Goal: Information Seeking & Learning: Learn about a topic

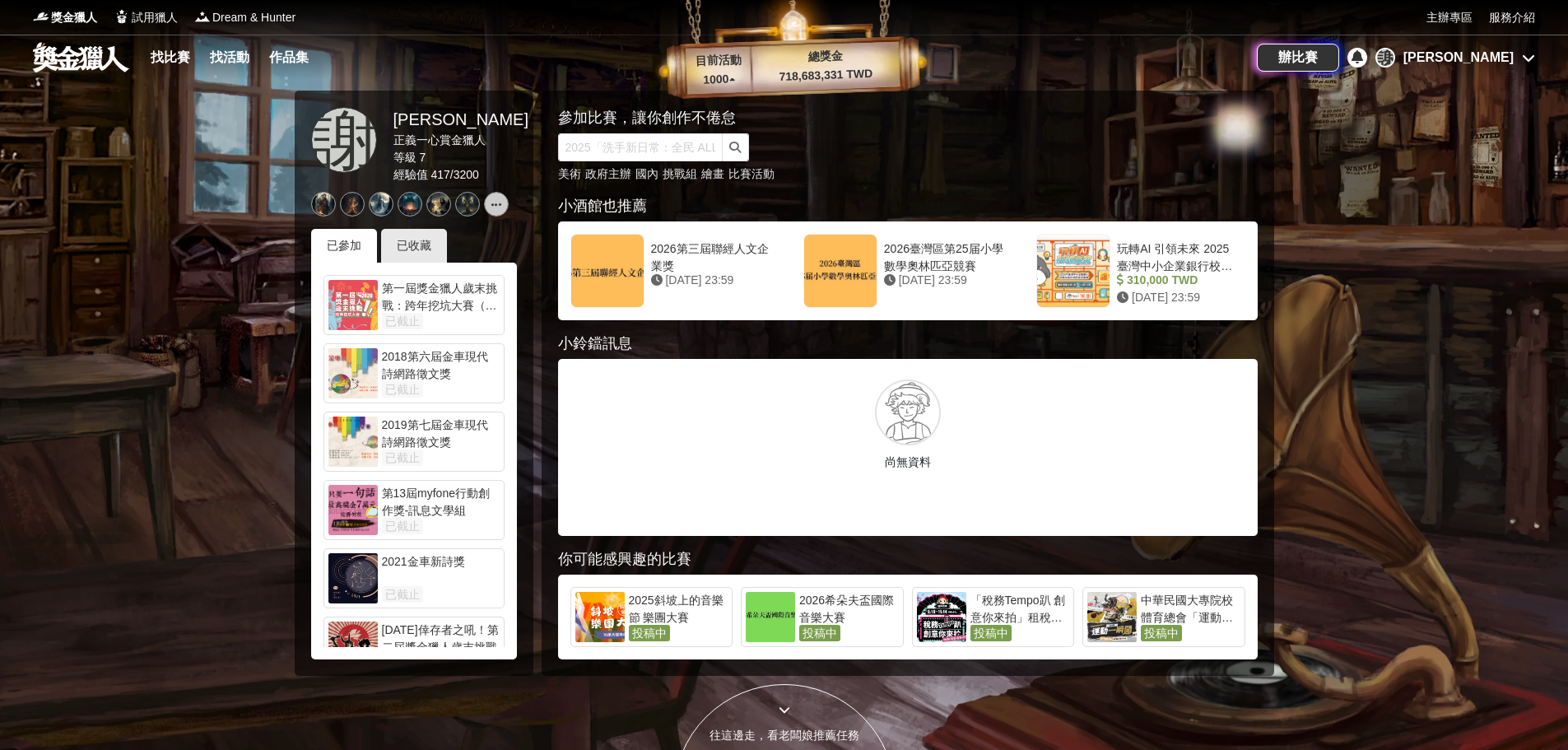
click at [1490, 60] on div "[PERSON_NAME]" at bounding box center [1458, 57] width 110 height 20
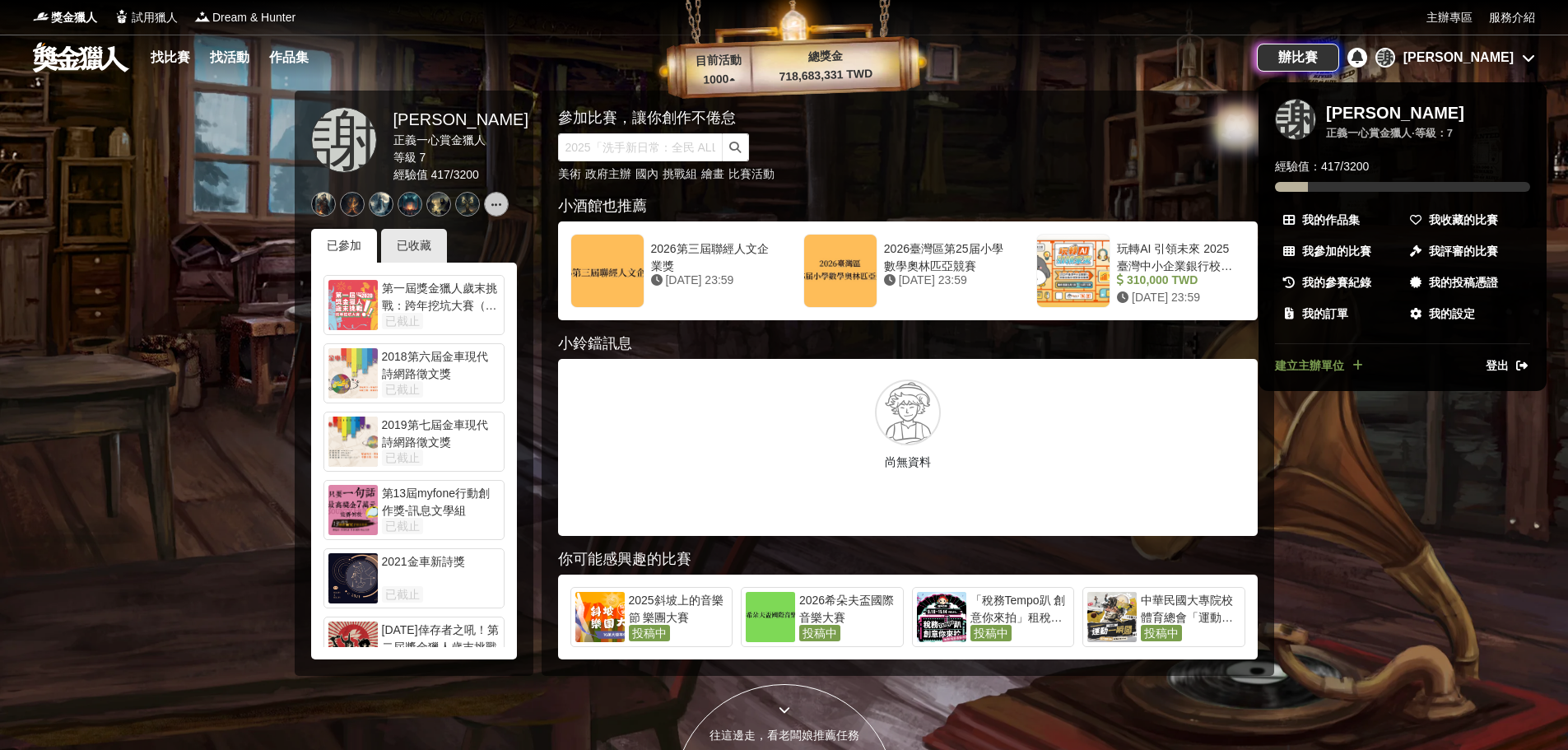
click at [163, 57] on div at bounding box center [784, 375] width 1568 height 750
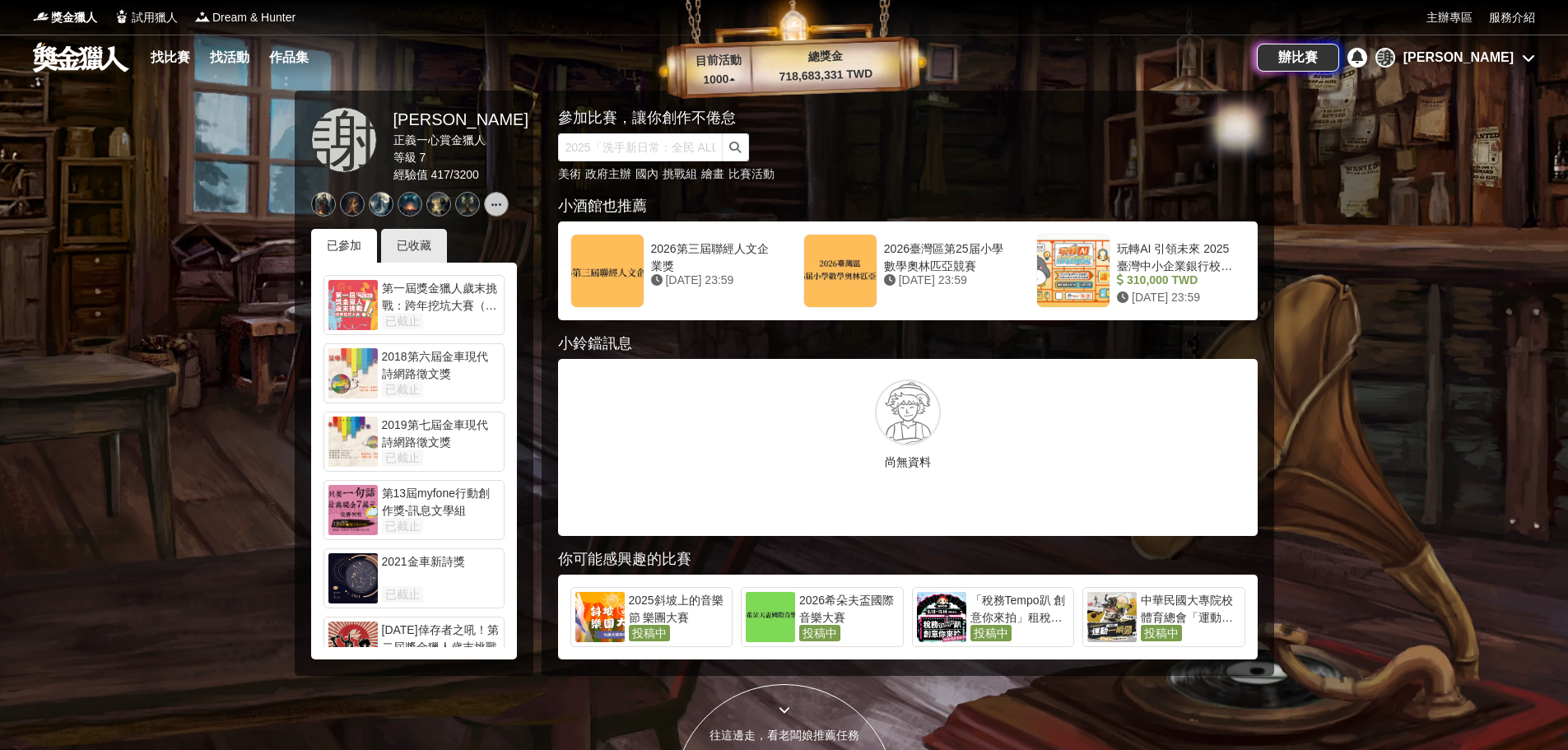
click at [163, 57] on link "找比賽" at bounding box center [169, 57] width 52 height 23
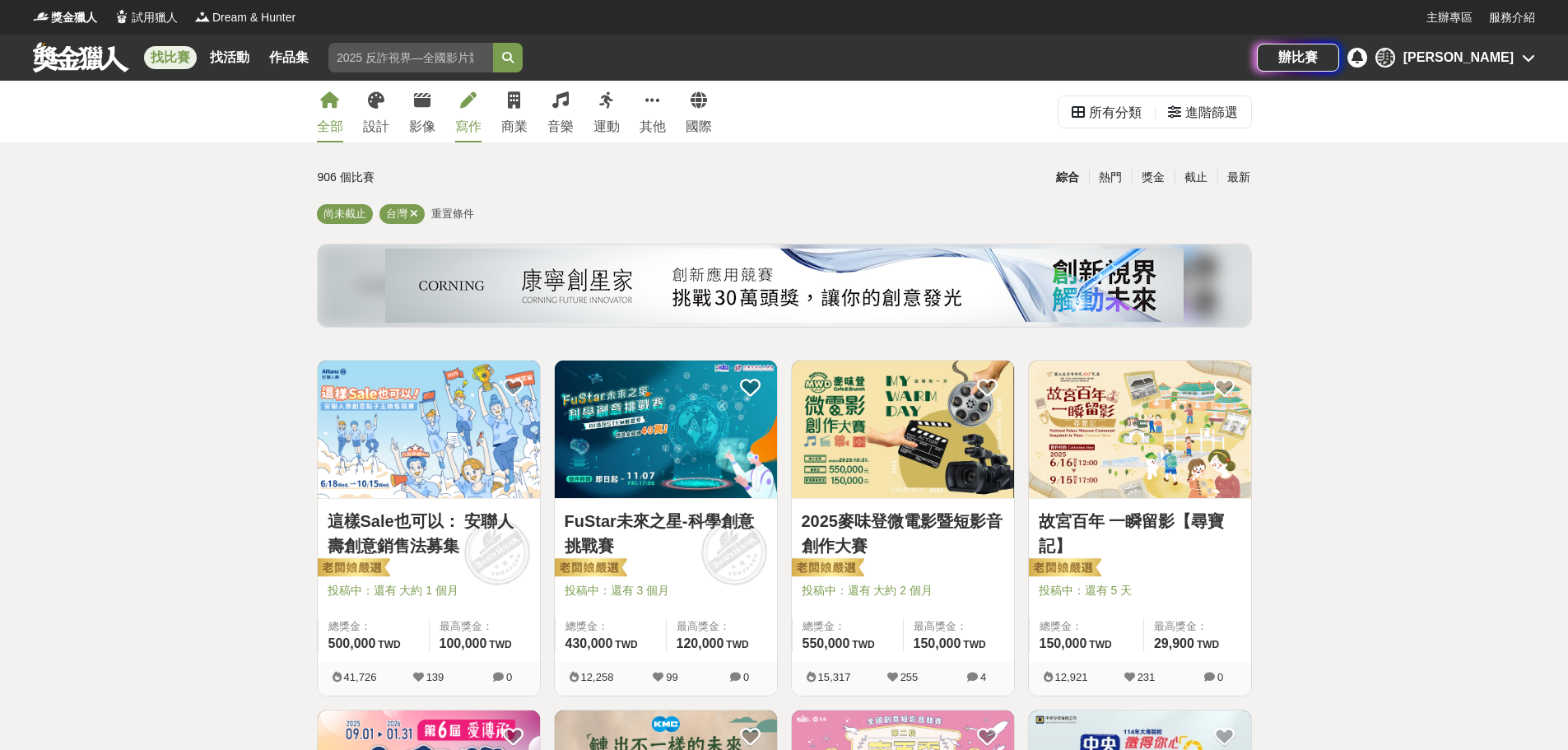
click at [460, 105] on icon at bounding box center [468, 100] width 17 height 17
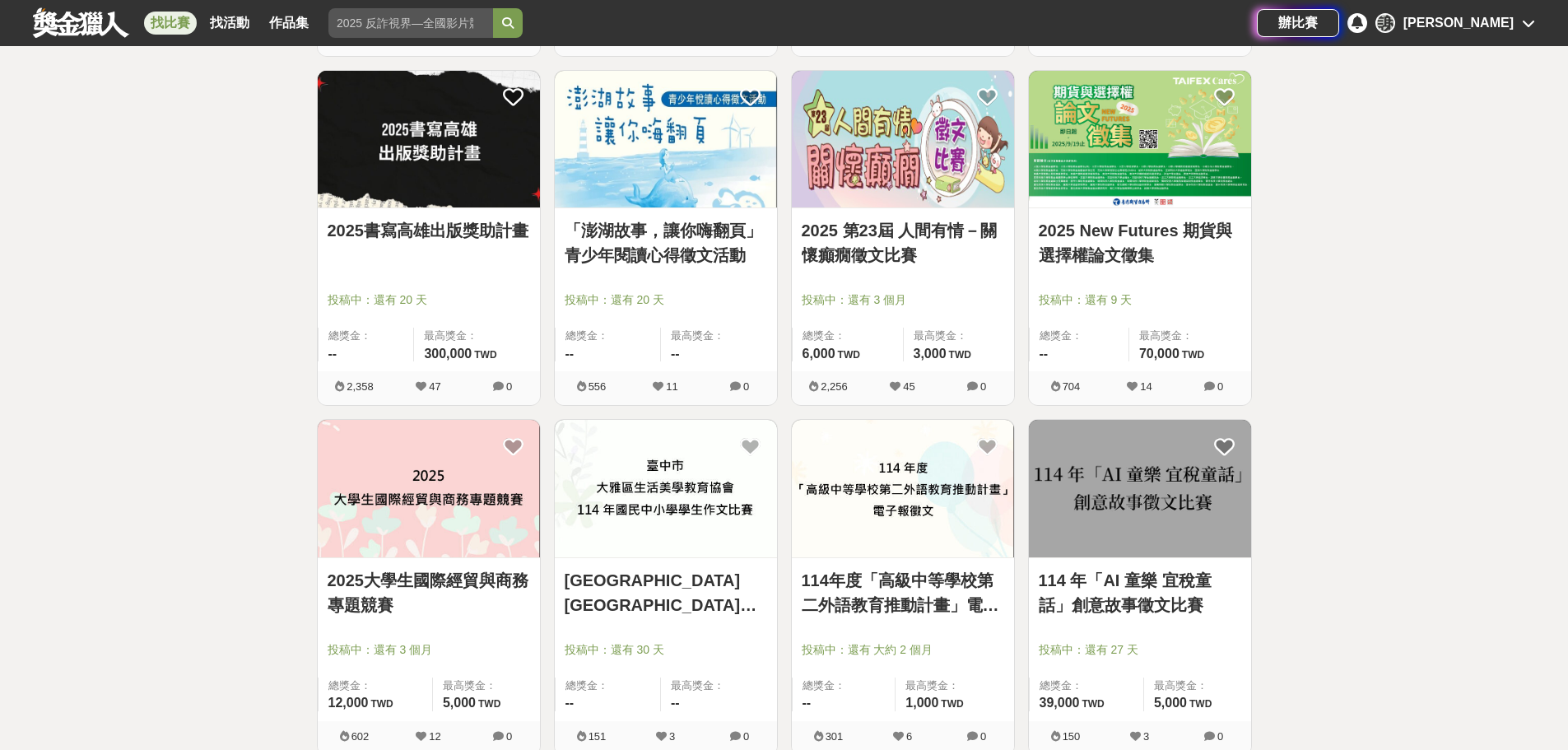
scroll to position [1976, 0]
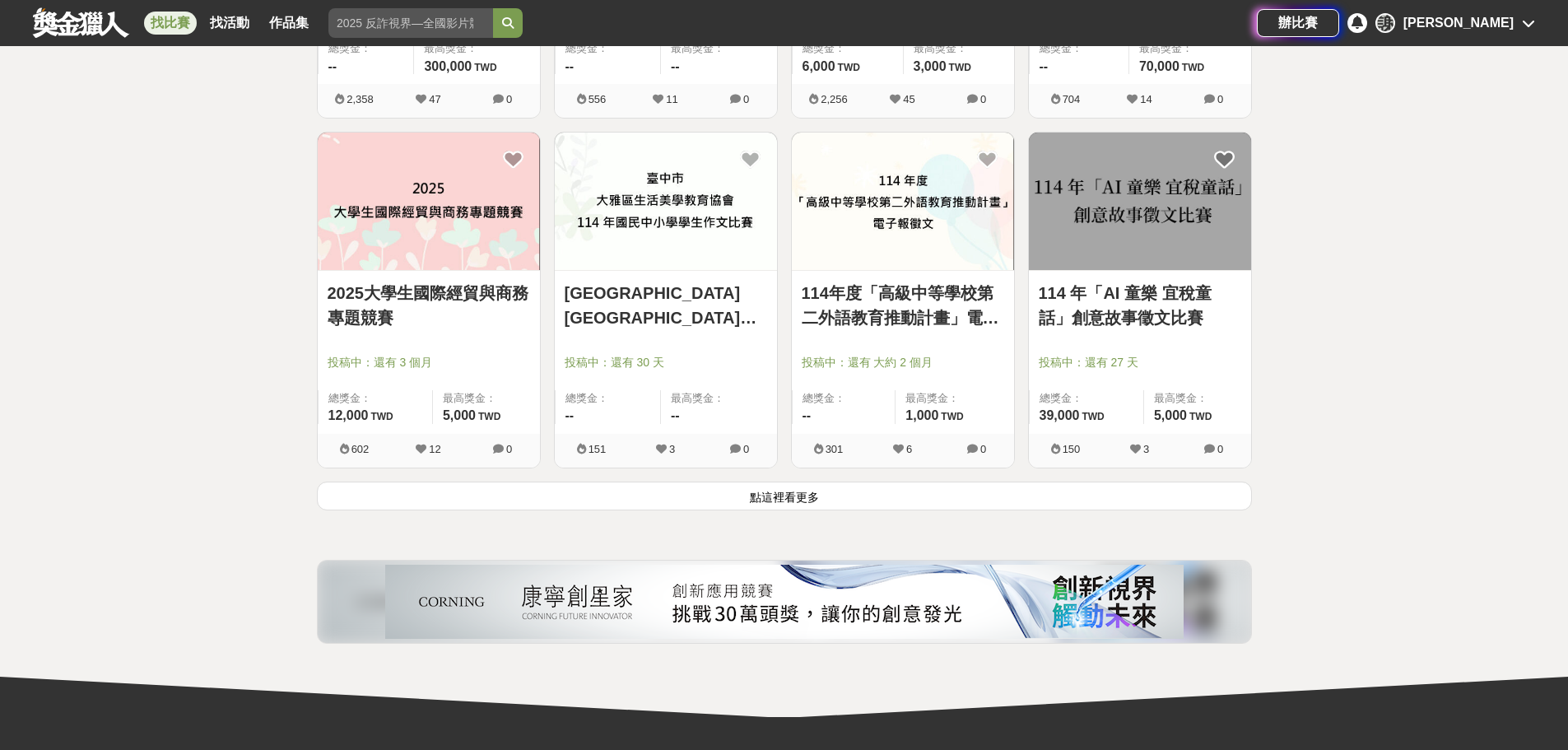
click at [799, 503] on button "點這裡看更多" at bounding box center [784, 495] width 935 height 29
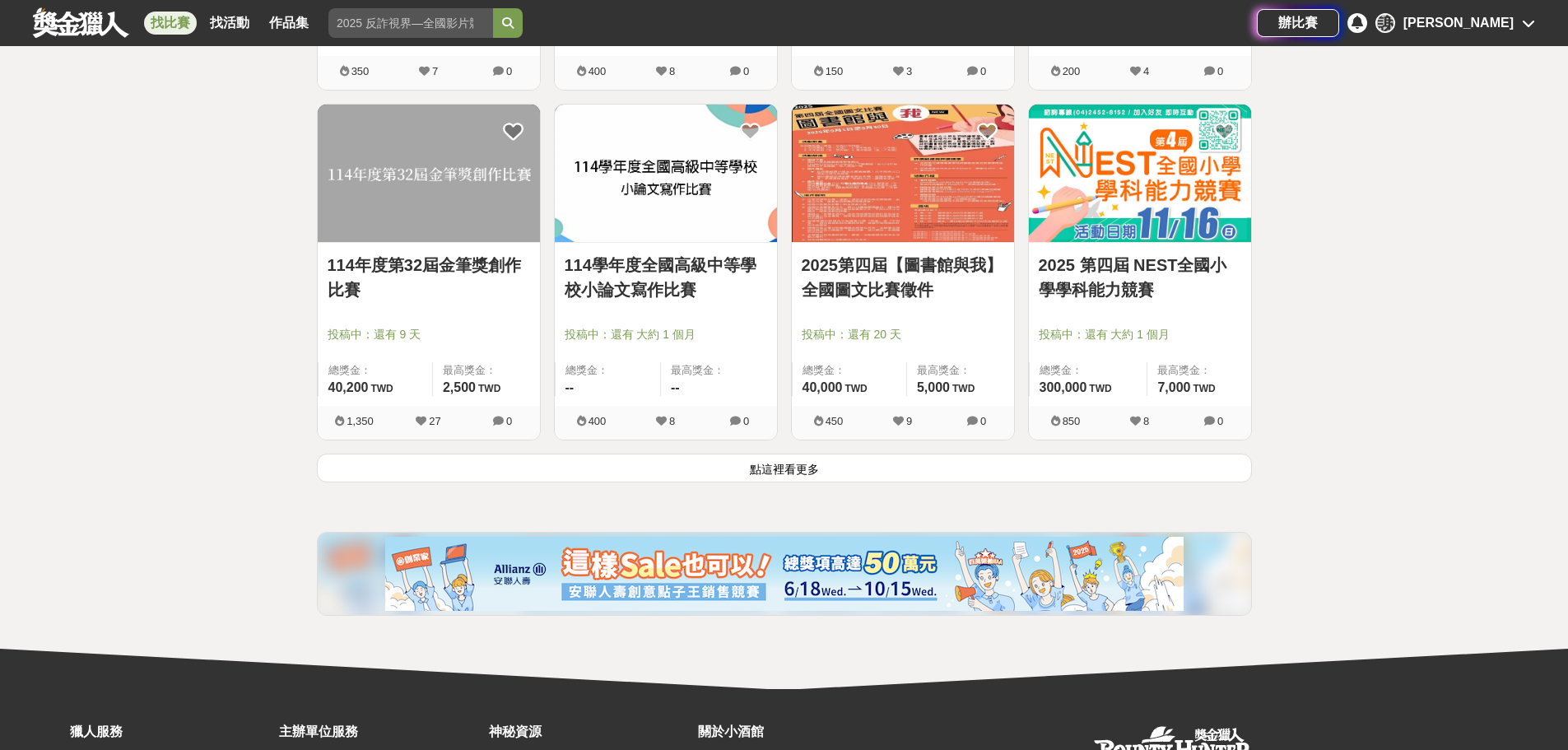
scroll to position [4116, 0]
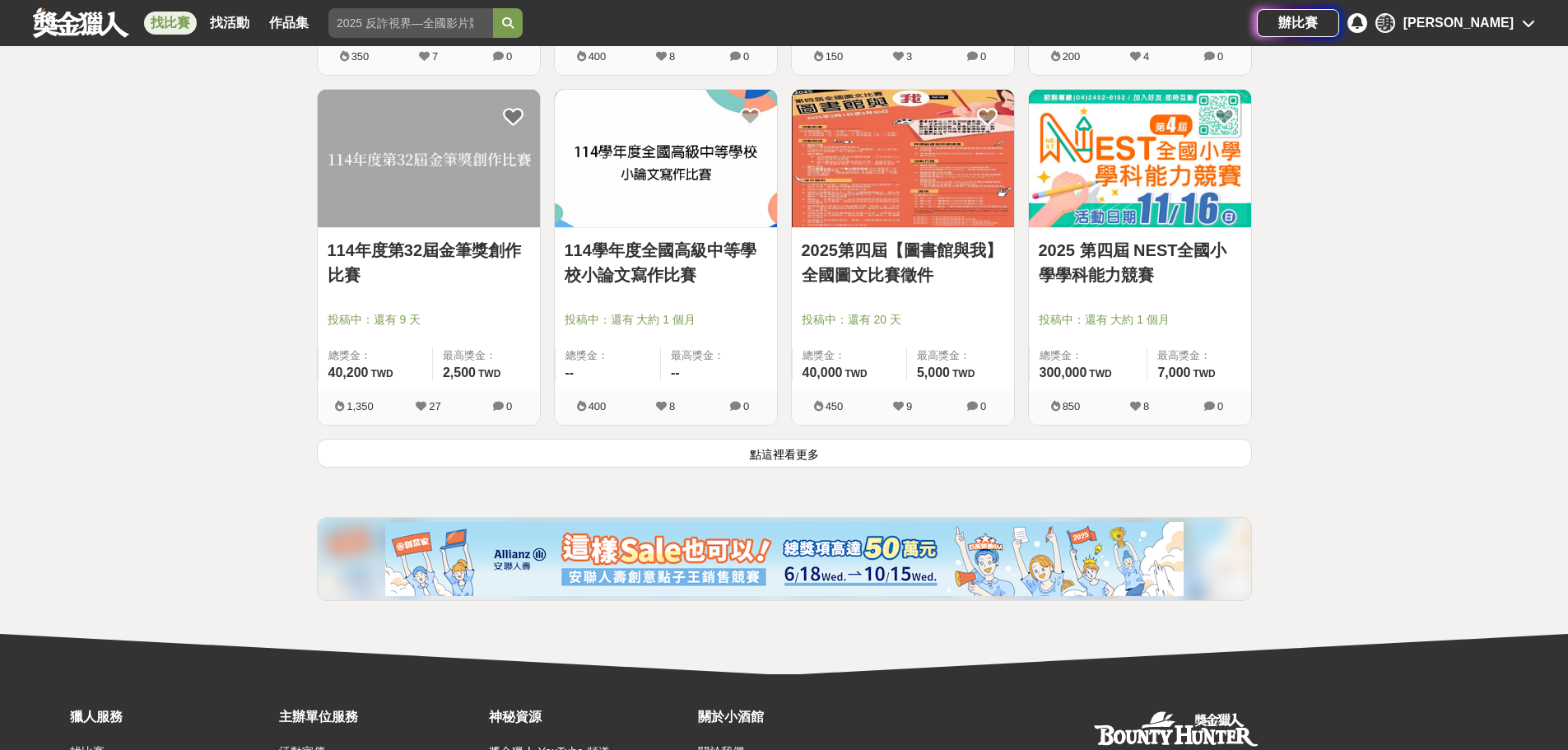
click at [780, 447] on button "點這裡看更多" at bounding box center [784, 453] width 935 height 29
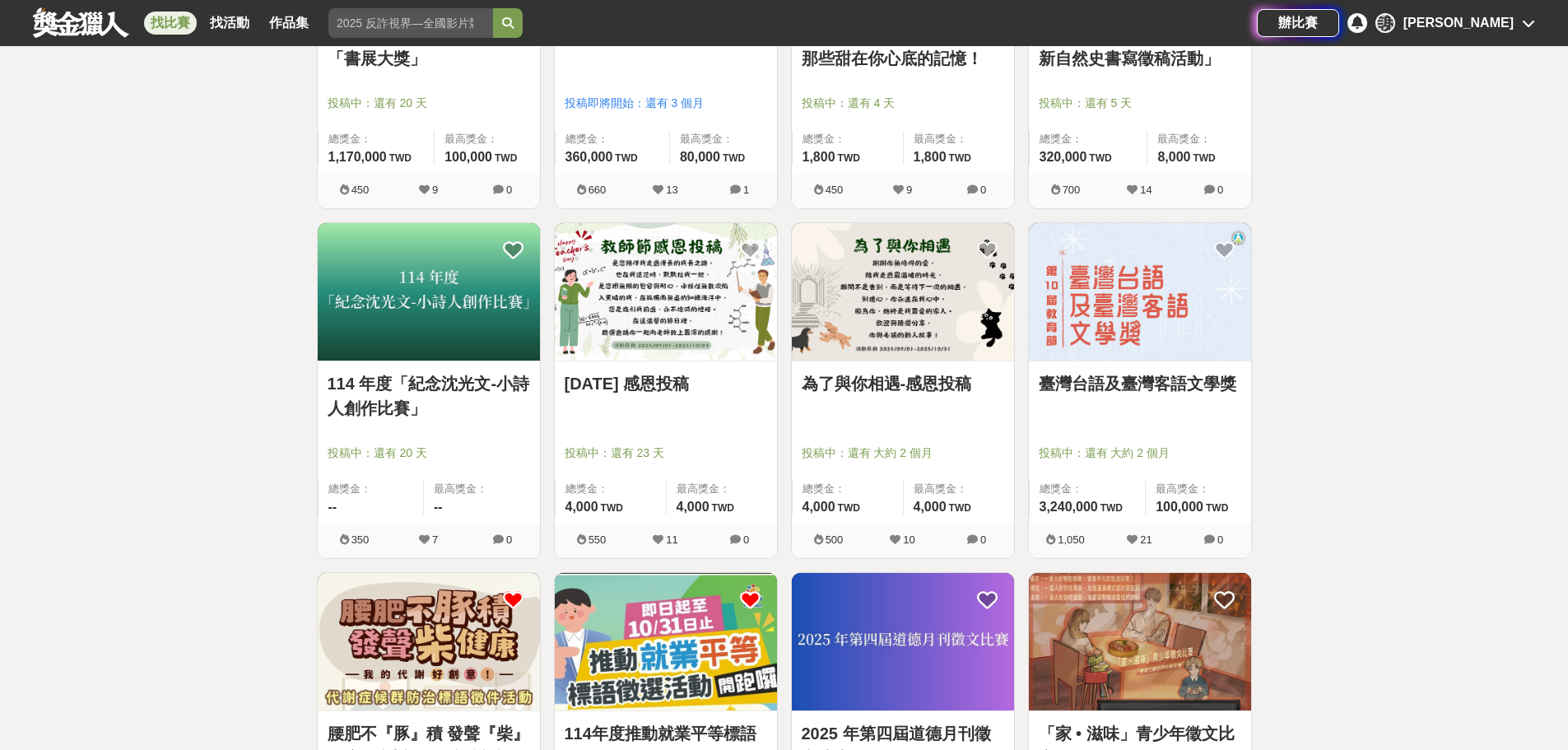
scroll to position [2387, 0]
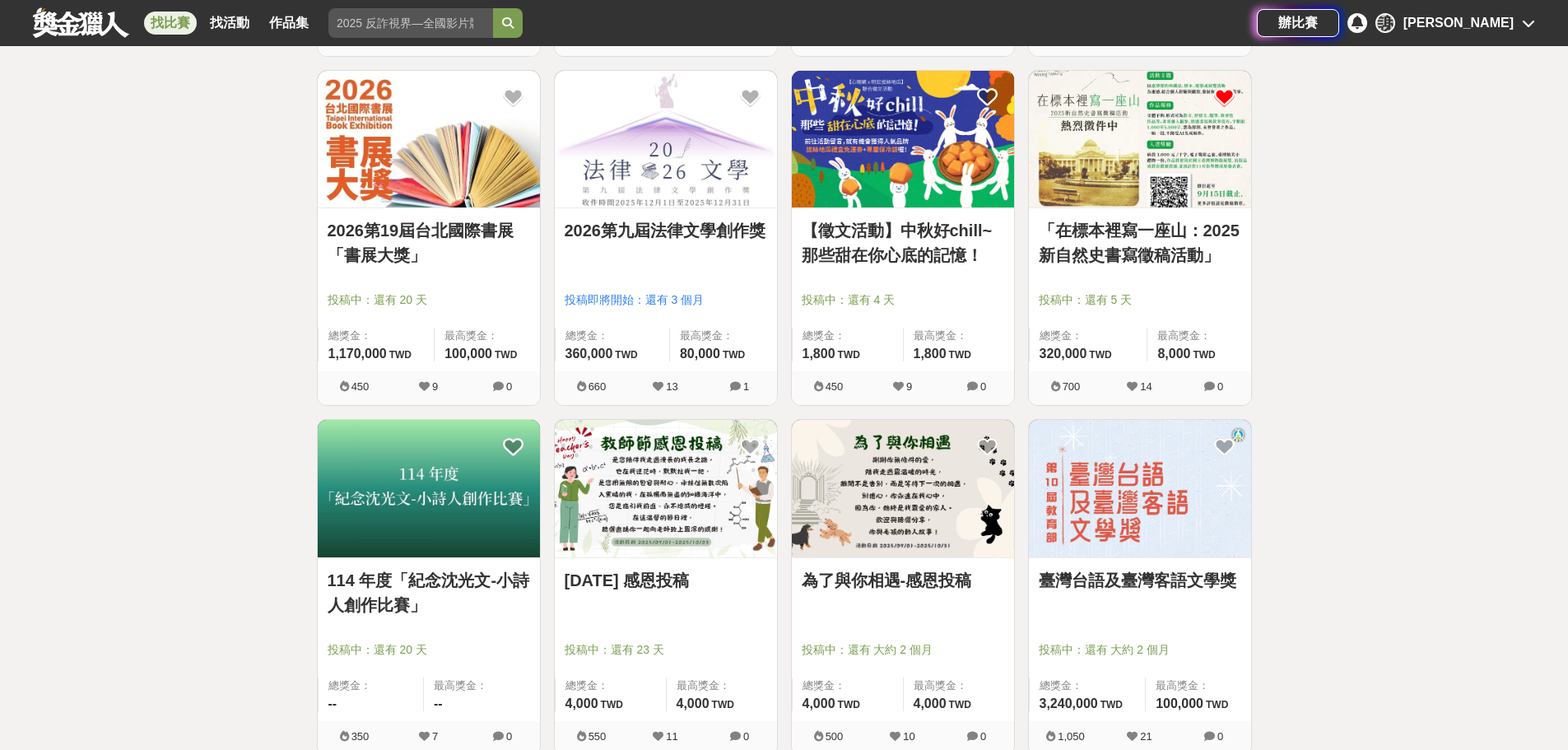
click at [676, 235] on link "2026第九屆法律文學創作獎" at bounding box center [666, 230] width 202 height 25
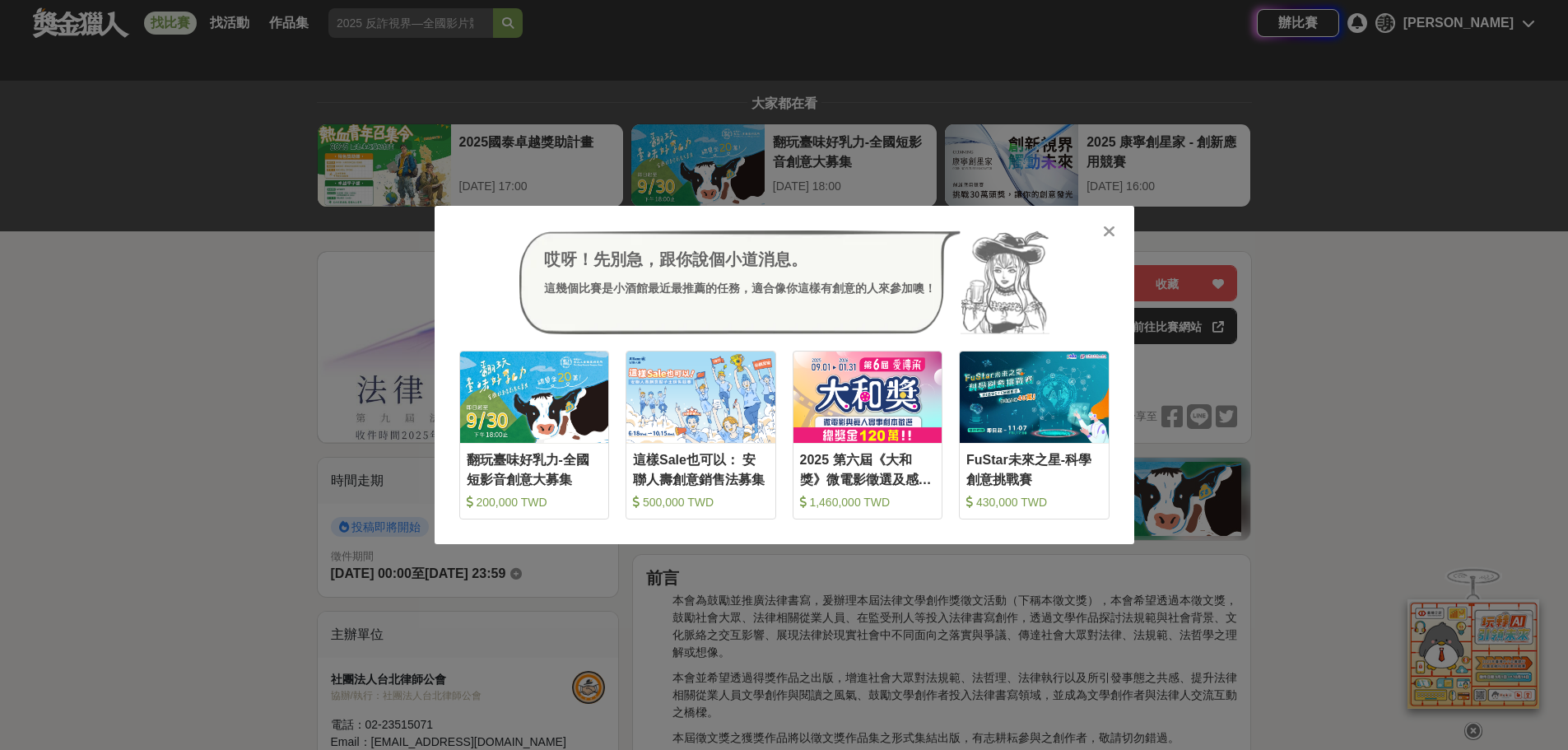
click at [1114, 236] on icon at bounding box center [1108, 231] width 12 height 17
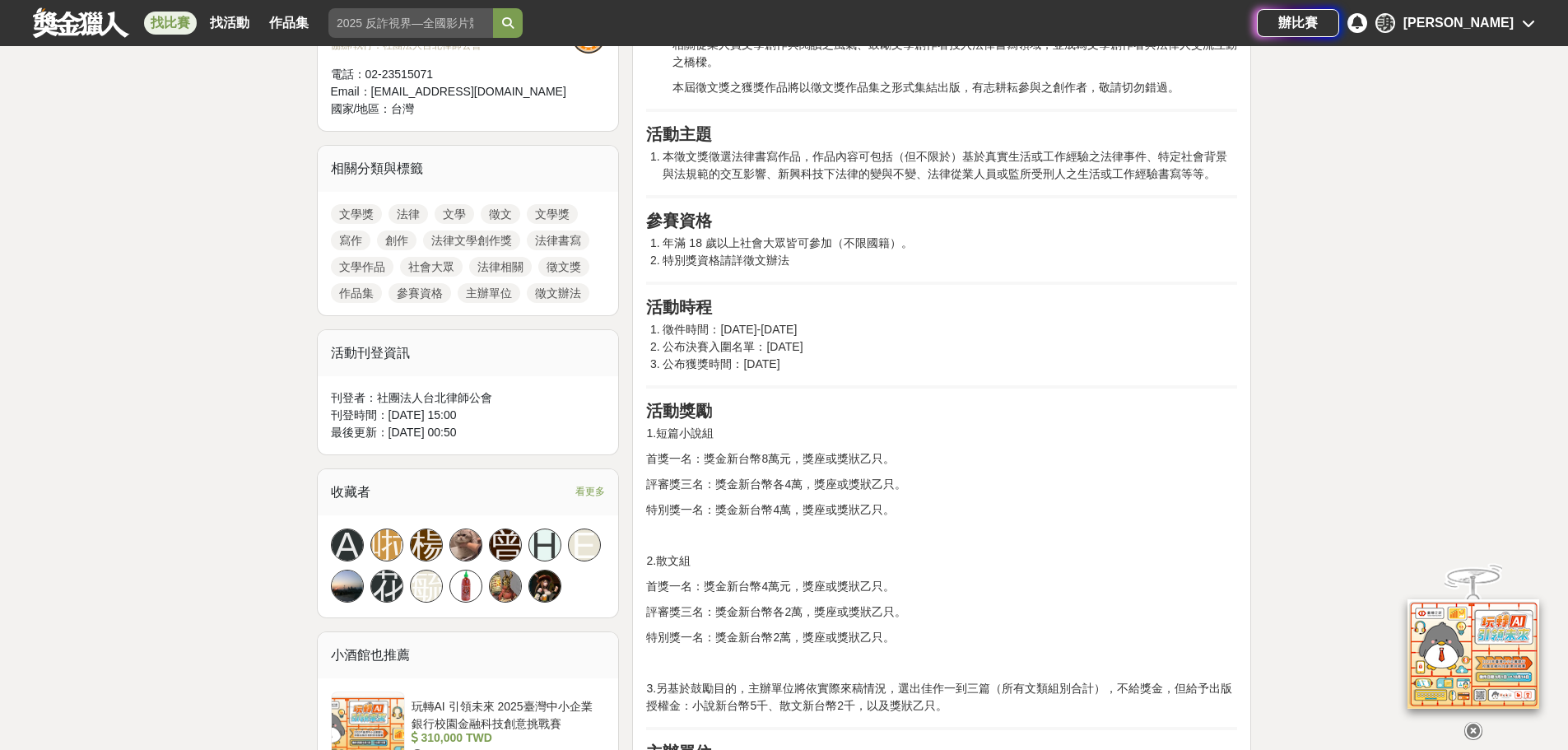
scroll to position [741, 0]
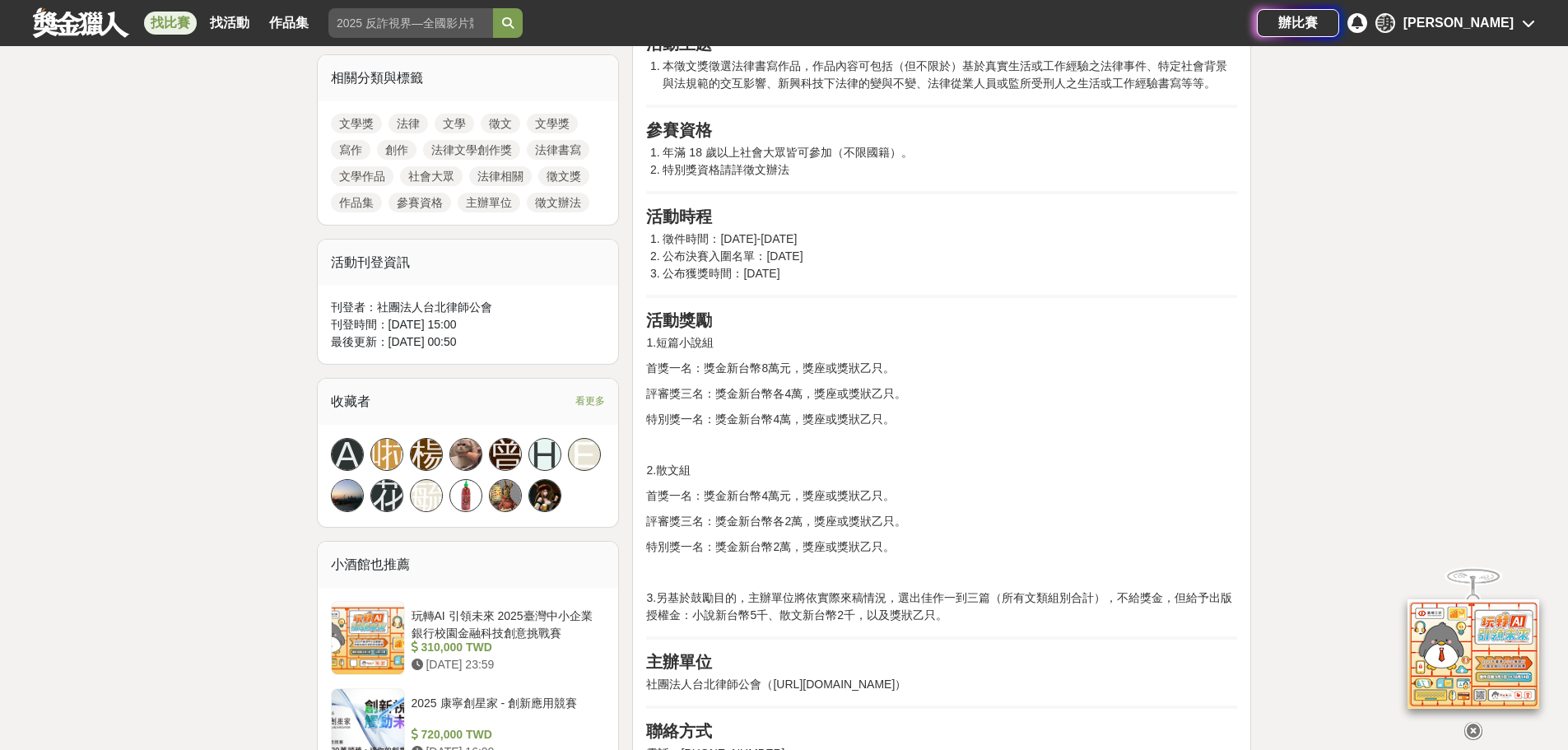
drag, startPoint x: 762, startPoint y: 256, endPoint x: 828, endPoint y: 258, distance: 66.0
click at [828, 258] on li "公布決賽入圍名單：[DATE]" at bounding box center [950, 256] width 575 height 17
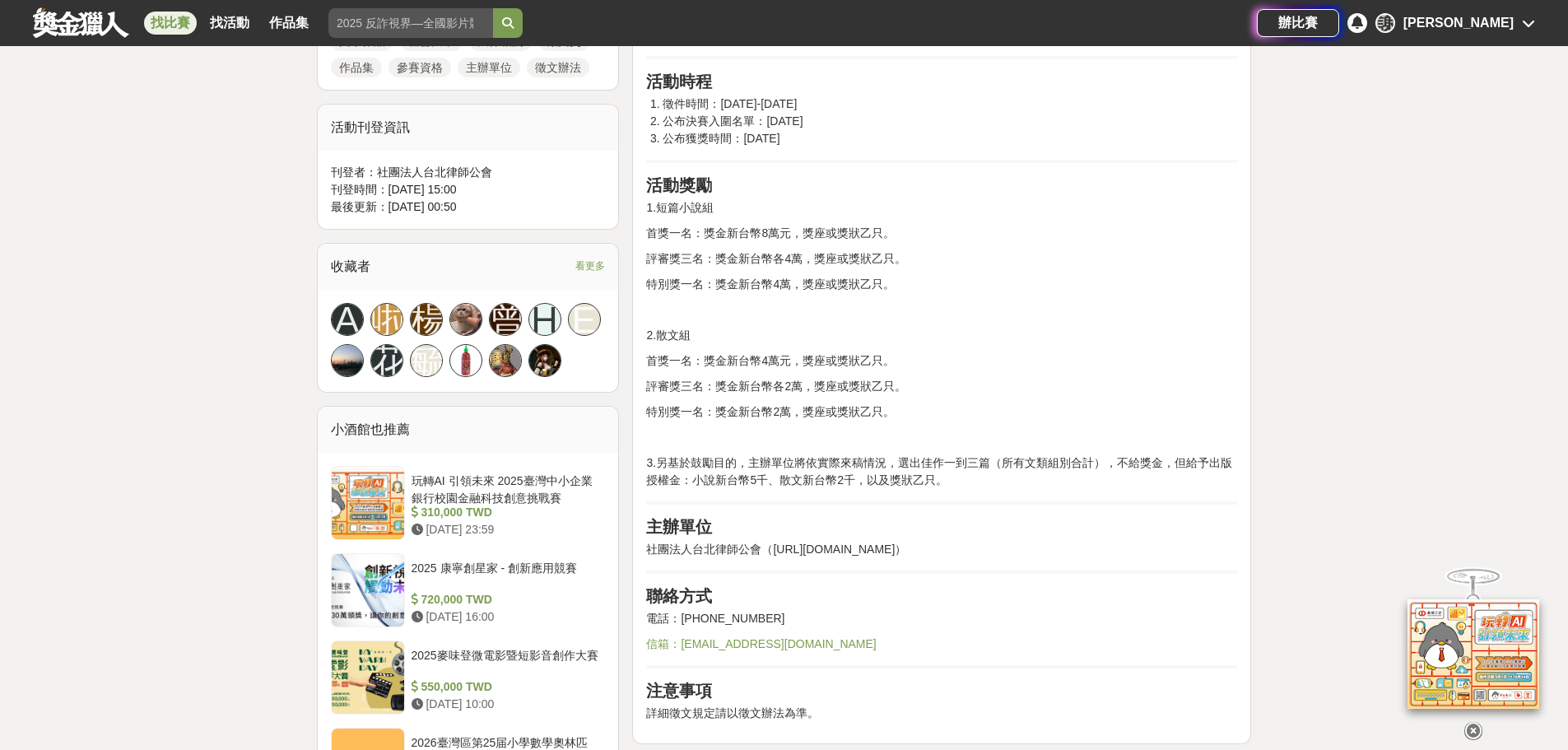
scroll to position [988, 0]
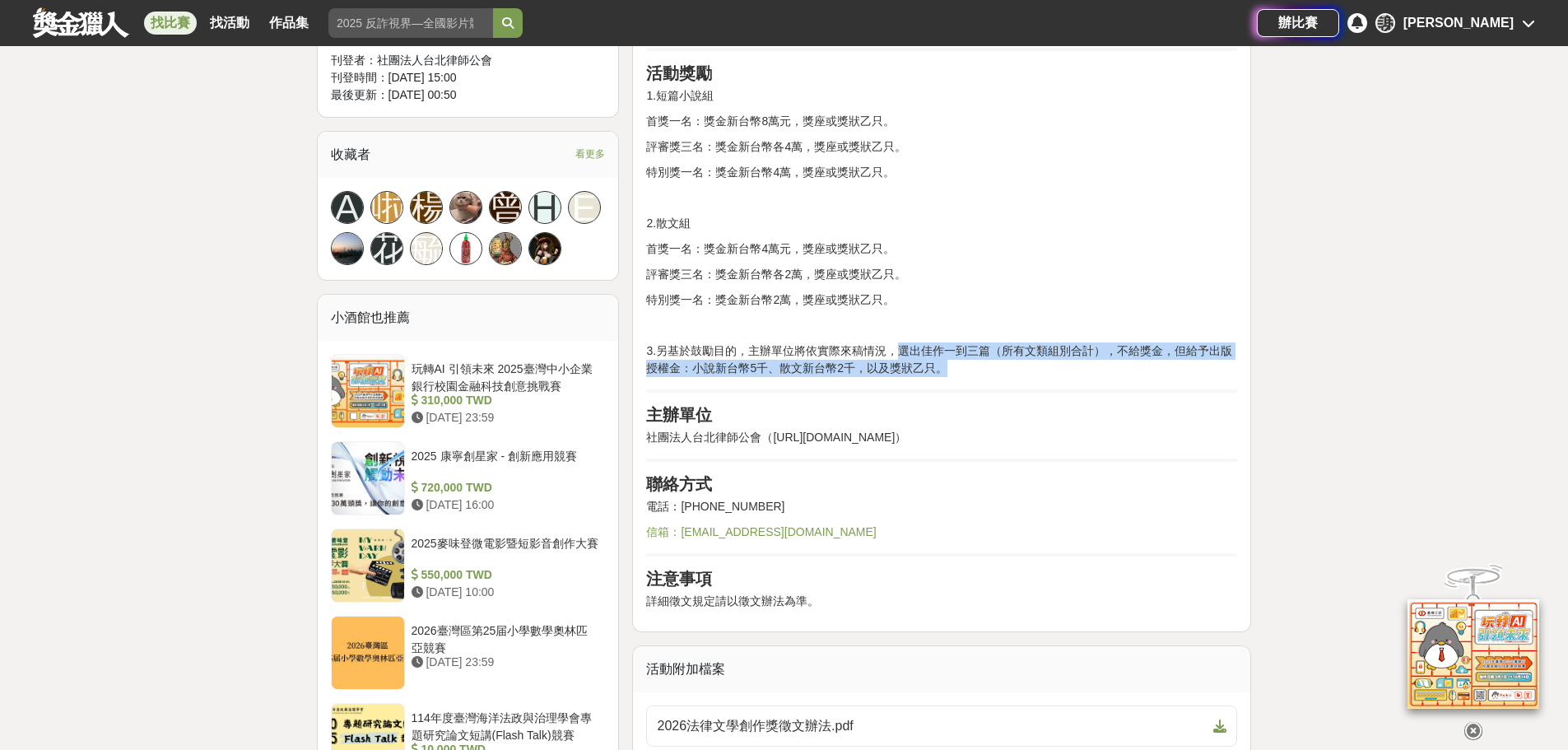
drag, startPoint x: 899, startPoint y: 350, endPoint x: 1219, endPoint y: 370, distance: 320.6
click at [1219, 370] on p "3.另基於鼓勵目的，主辦單位將依實際來稿情況，選出佳作一到三篇（所有文類組別合計），不給獎金，但給予出版授權金：小說新台幣5千、散文新台幣2千，以及獎狀乙只。" at bounding box center [941, 360] width 591 height 35
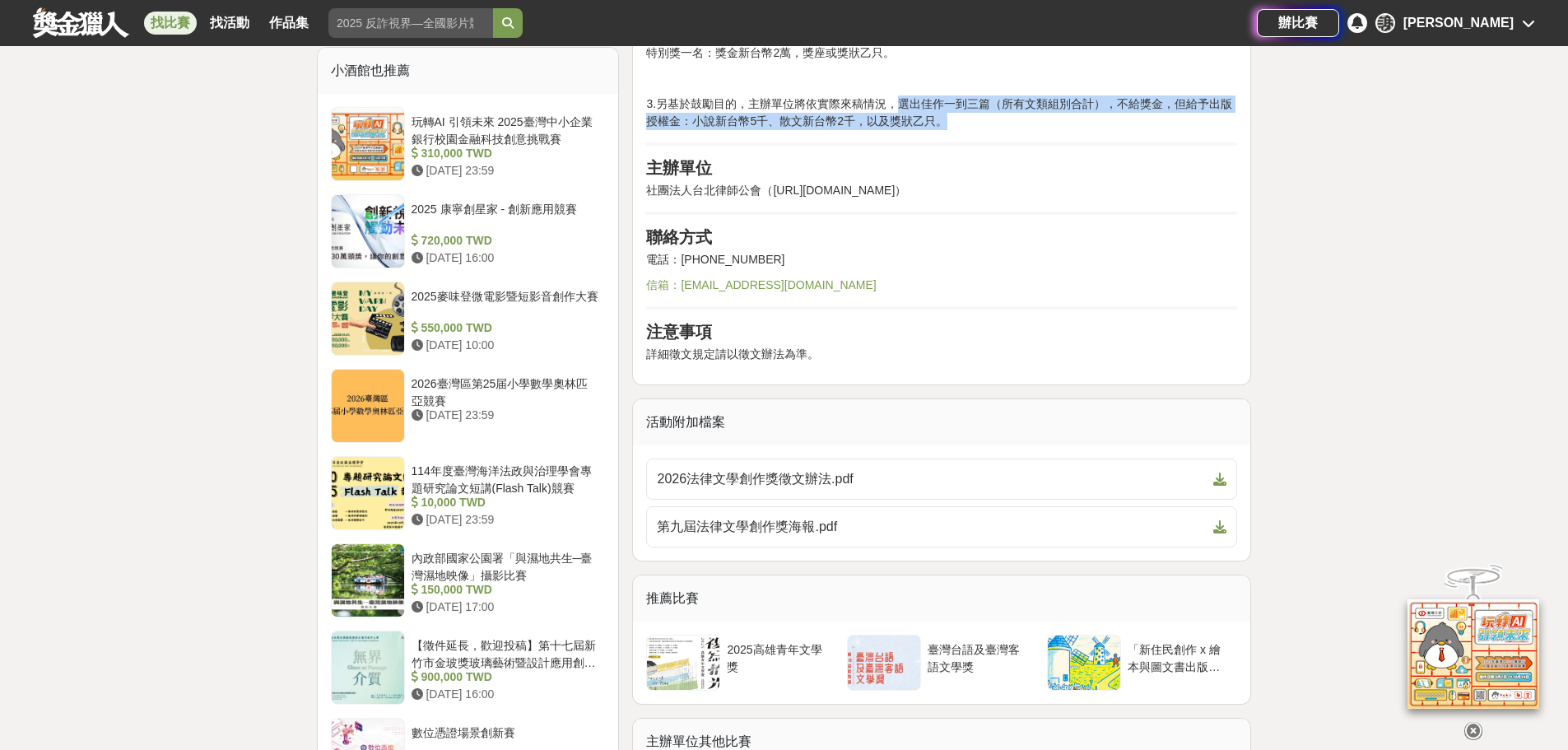
scroll to position [741, 0]
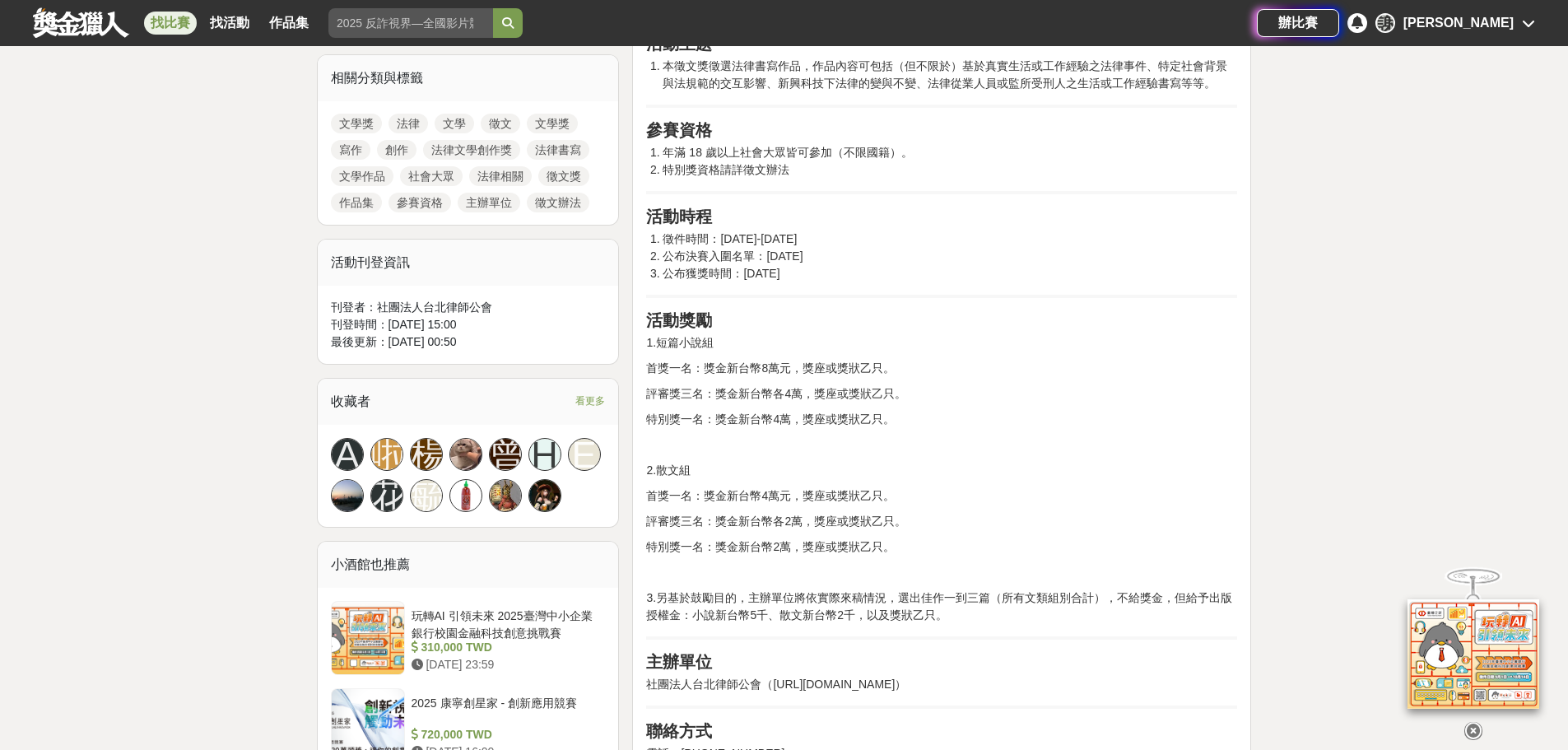
click at [907, 431] on div "前言 本會為鼓勵並推廣法律書寫，爰辦理本屆法律文學創作獎徵文活動（下稱本徵文獎），本會希望透過本徵文獎，鼓勵社會大眾、法律相關從業人員、在監受刑人等投入法律書…" at bounding box center [941, 342] width 591 height 1029
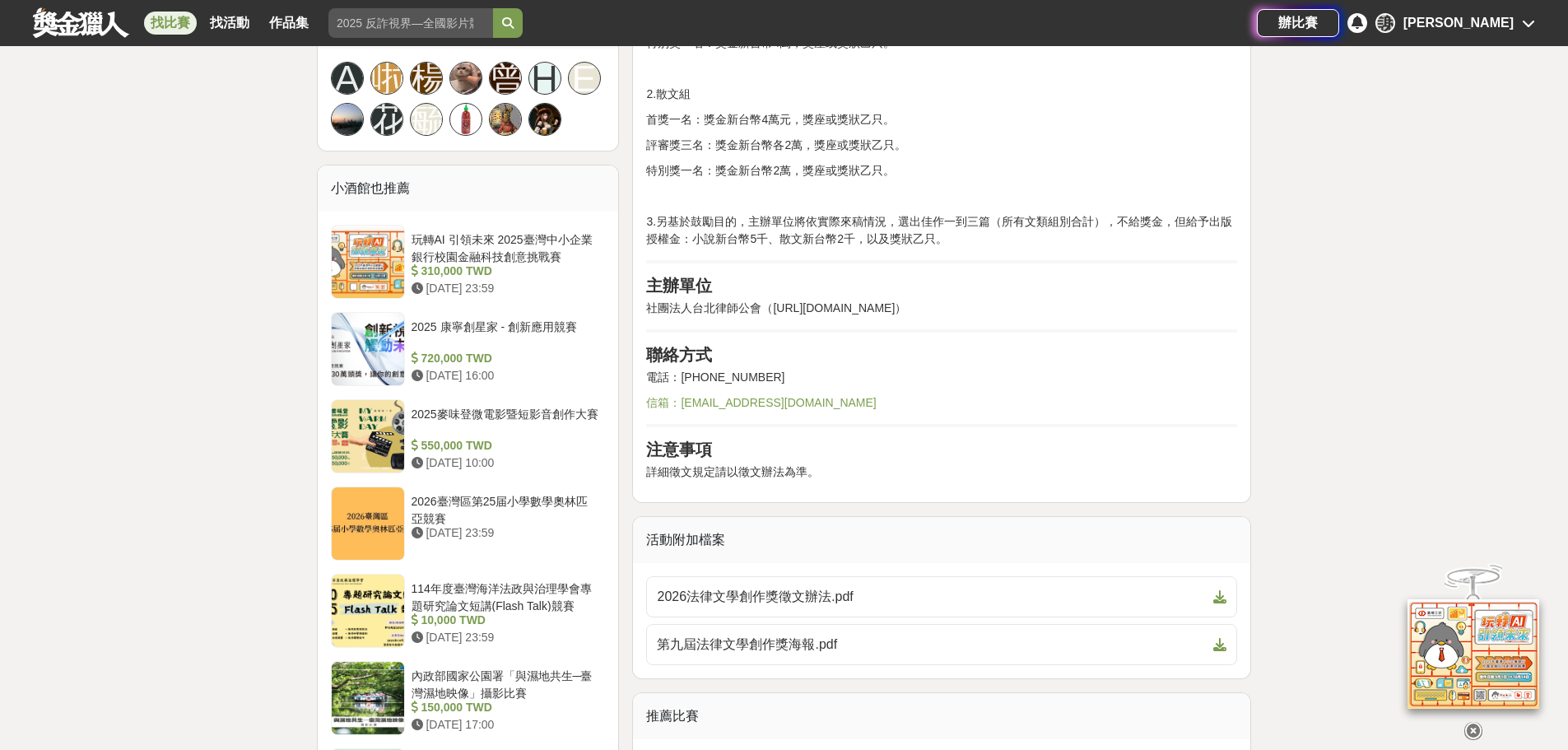
scroll to position [1152, 0]
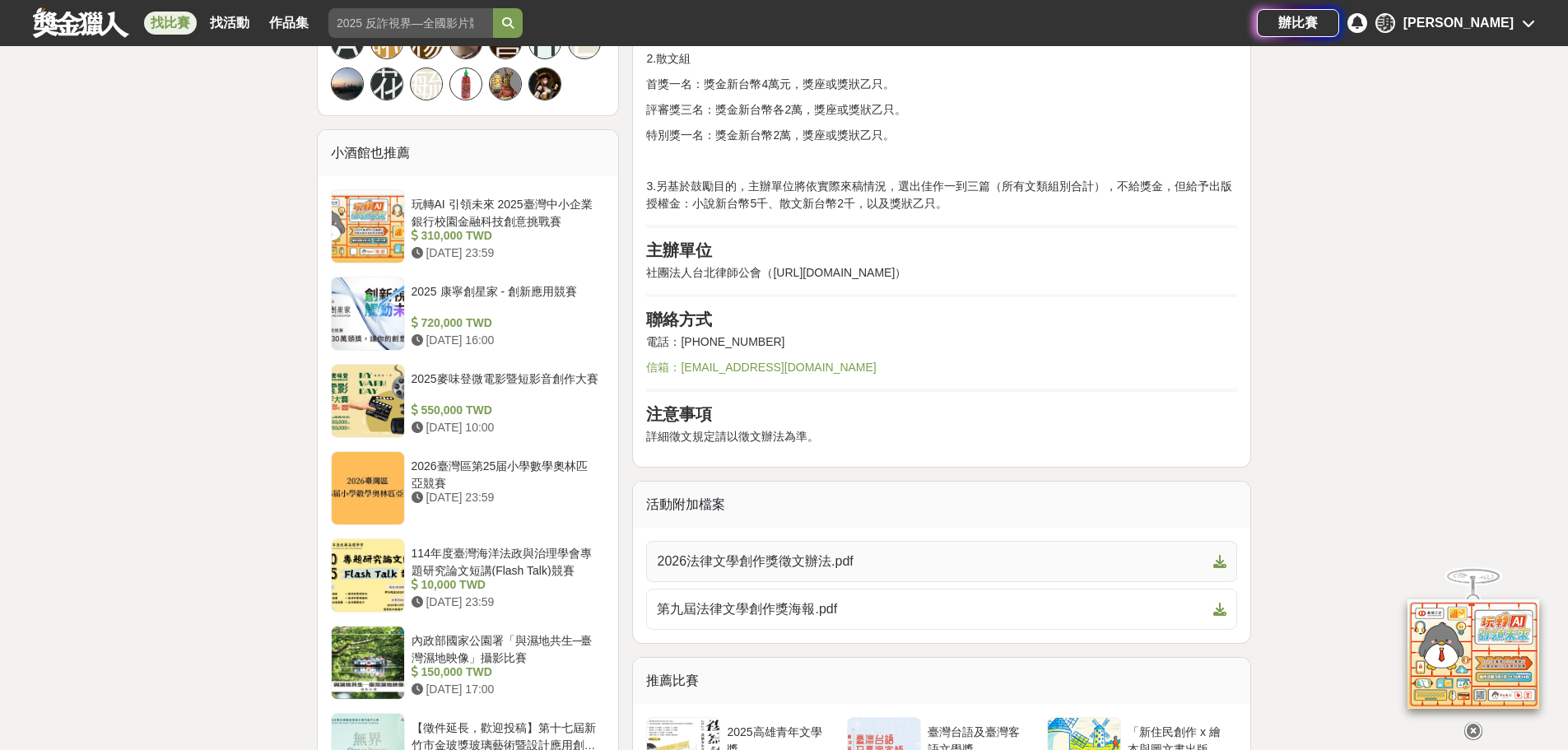
click at [797, 556] on span "2026法律文學創作獎徵文辦法.pdf" at bounding box center [931, 562] width 550 height 20
click at [1504, 18] on div "[PERSON_NAME]" at bounding box center [1458, 23] width 110 height 20
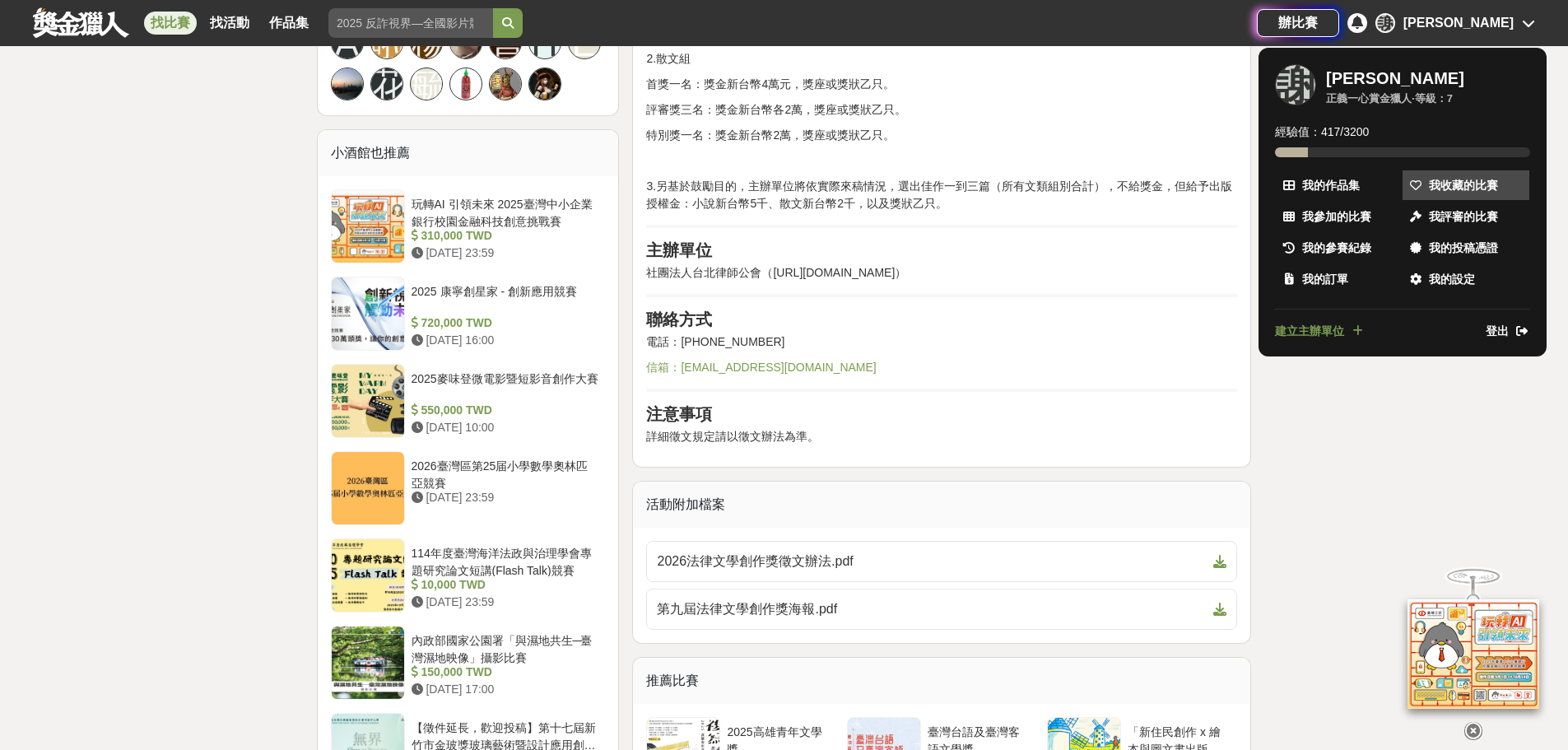
click at [1435, 178] on span "我收藏的比賽" at bounding box center [1463, 185] width 69 height 17
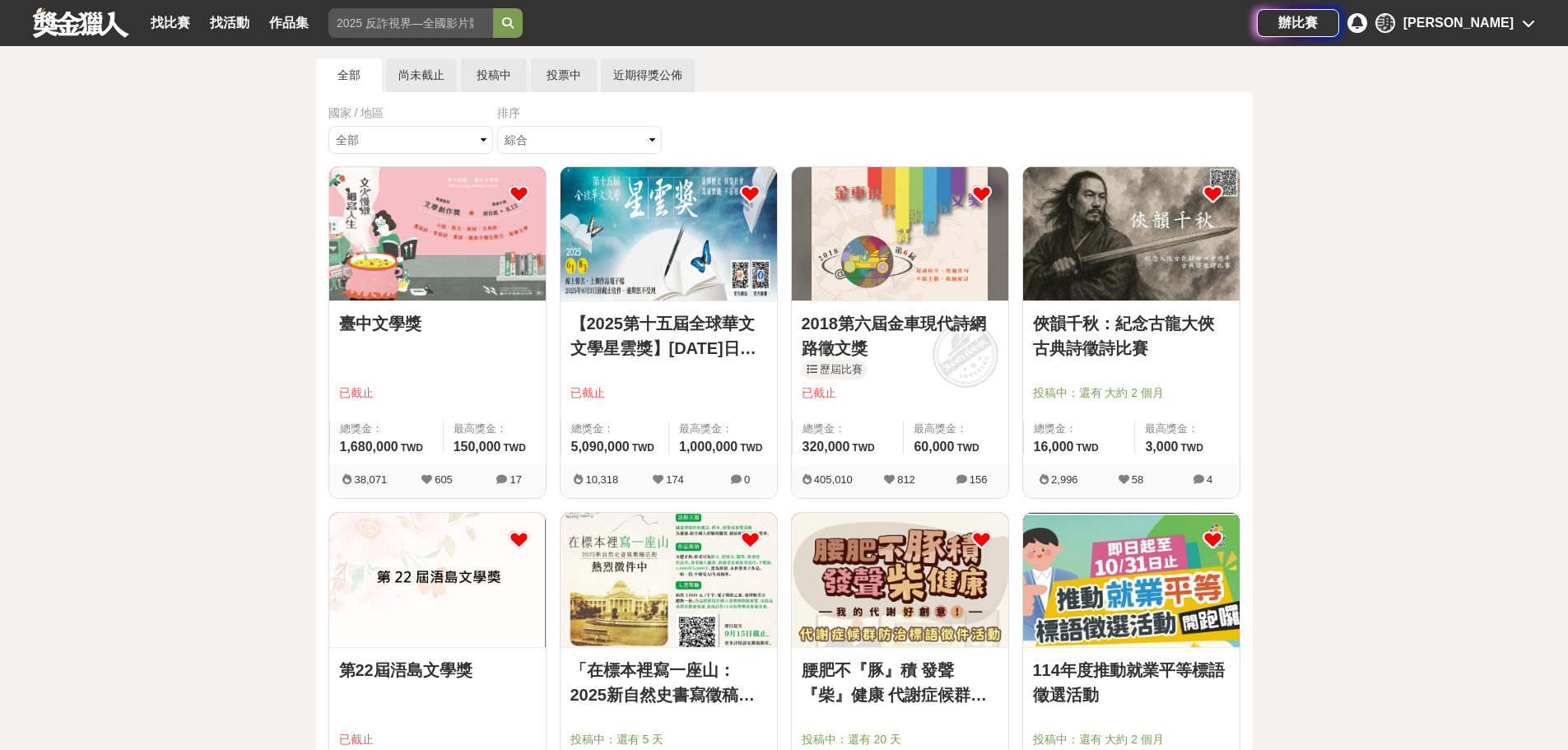
scroll to position [329, 0]
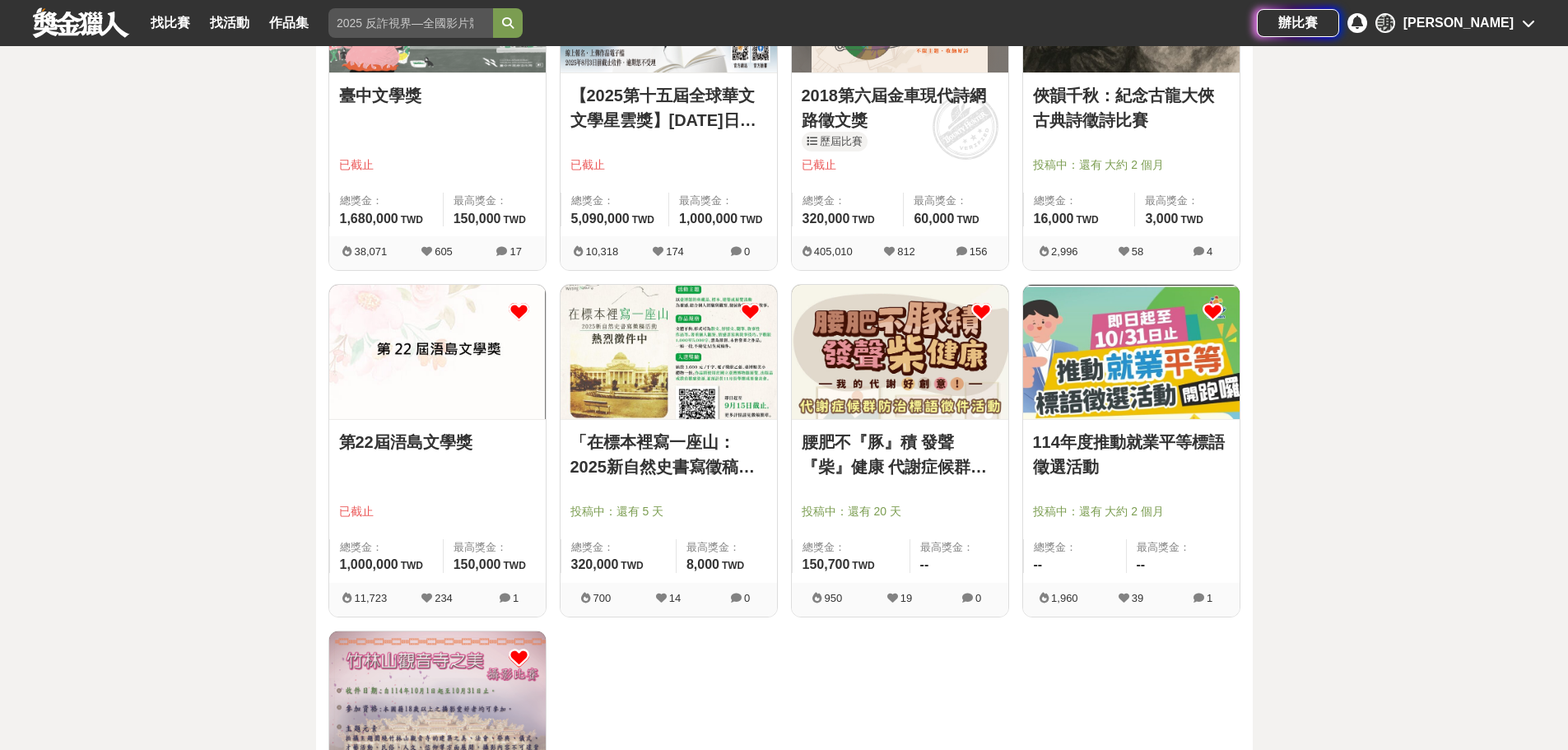
click at [907, 460] on link "腰肥不『豚』積 發聲『柴』健康 代謝症候群防治標語徵件活動" at bounding box center [899, 455] width 197 height 50
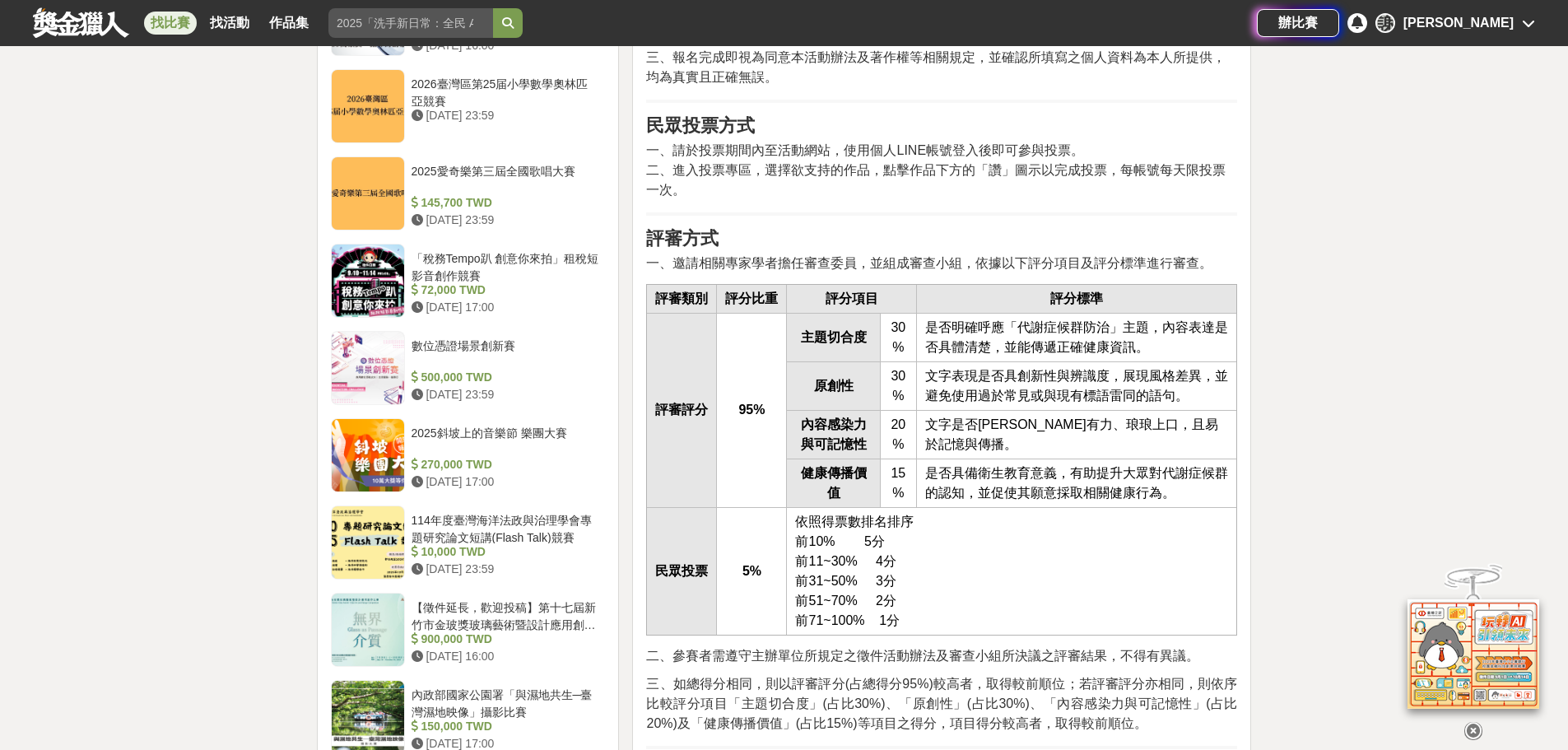
scroll to position [1564, 0]
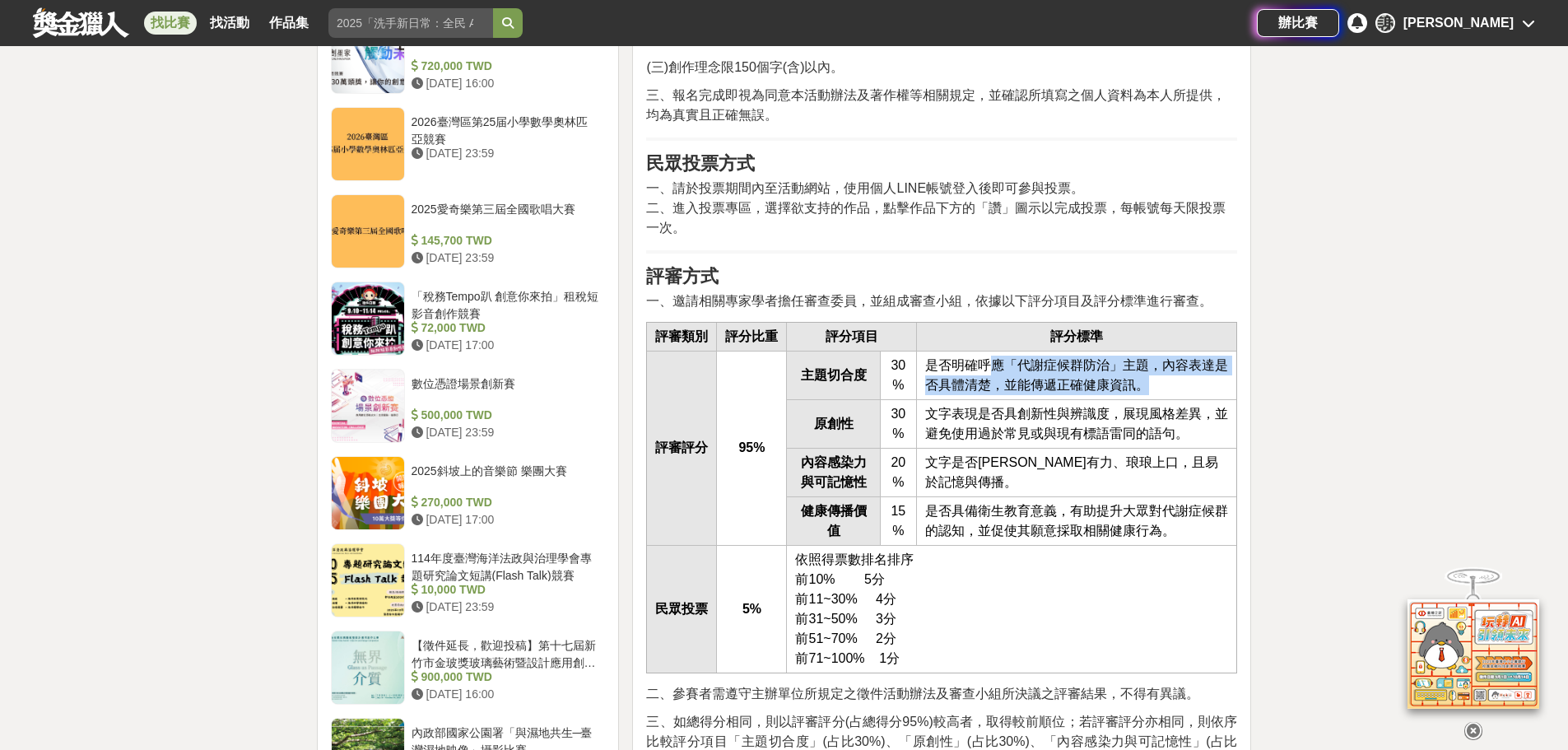
drag, startPoint x: 990, startPoint y: 392, endPoint x: 1156, endPoint y: 400, distance: 166.2
click at [1156, 399] on td "是否明確呼應「代謝症候群防治」主題，內容表達是否具體清楚，並能傳遞正確健康資訊。" at bounding box center [1077, 375] width 320 height 49
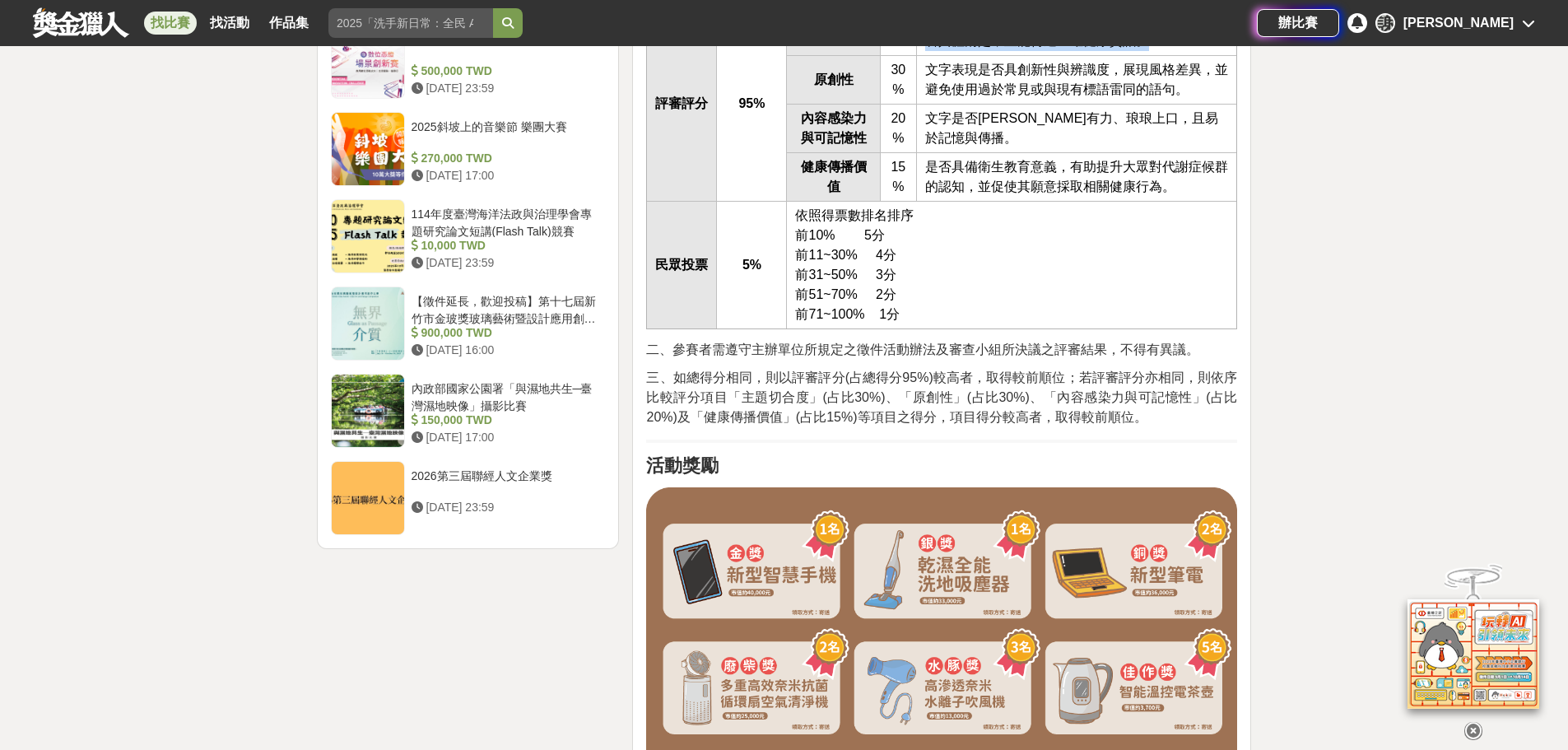
scroll to position [2058, 0]
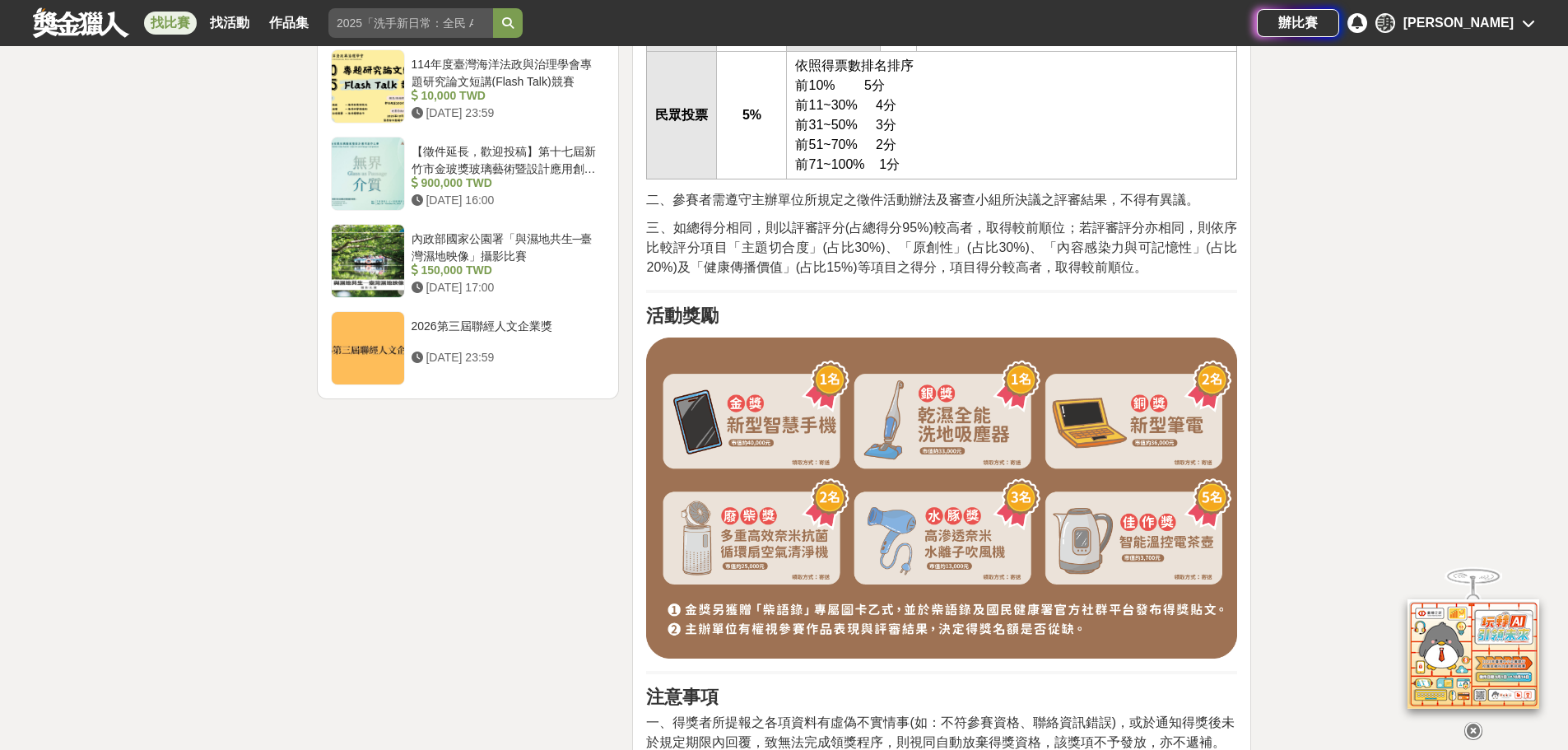
click at [753, 445] on img at bounding box center [941, 498] width 591 height 322
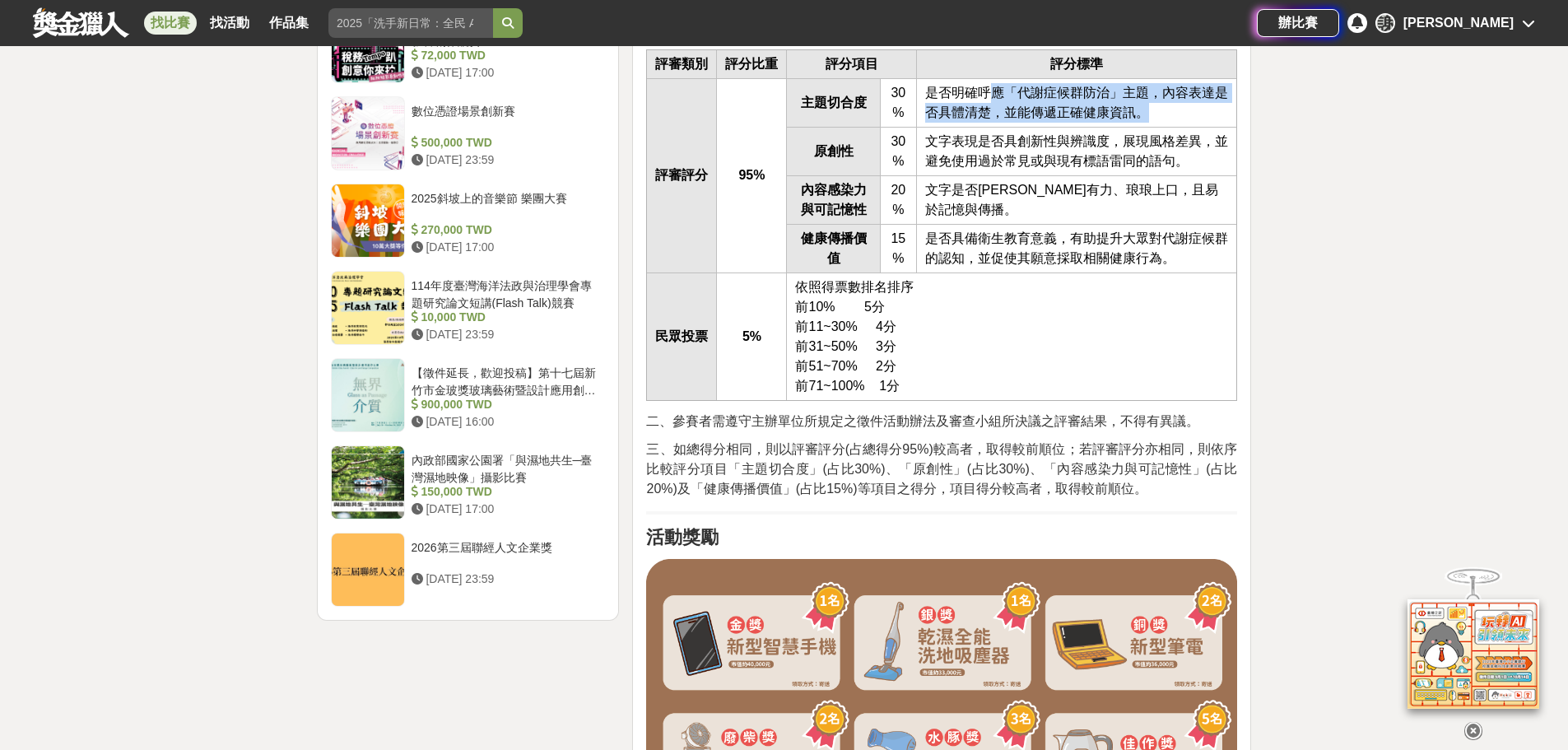
scroll to position [1729, 0]
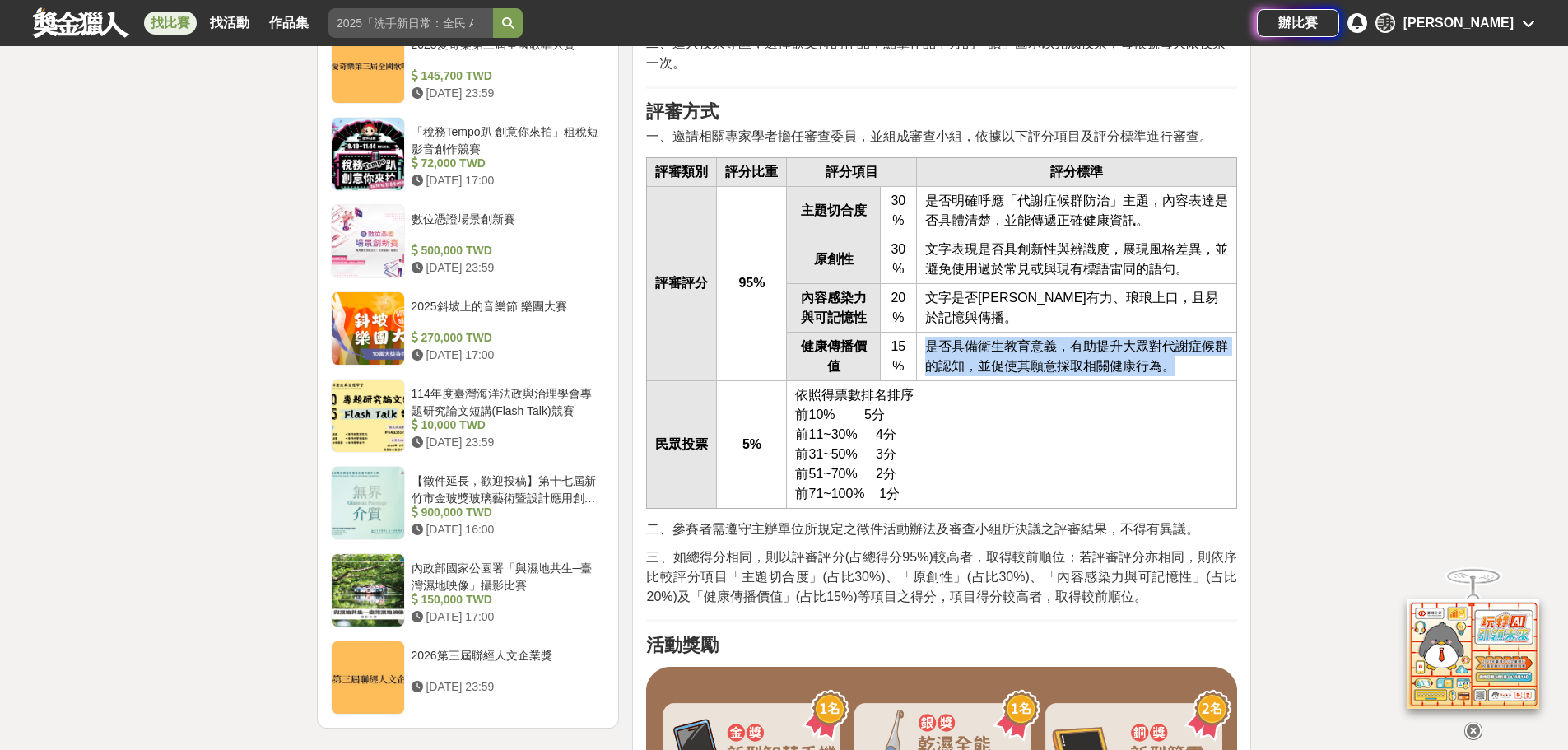
drag, startPoint x: 931, startPoint y: 374, endPoint x: 1207, endPoint y: 387, distance: 276.3
click at [1207, 380] on td "是否具備衛生教育意義，有助提升大眾對代謝症候群的認知，並促使其願意採取相關健康行為。" at bounding box center [1077, 356] width 320 height 49
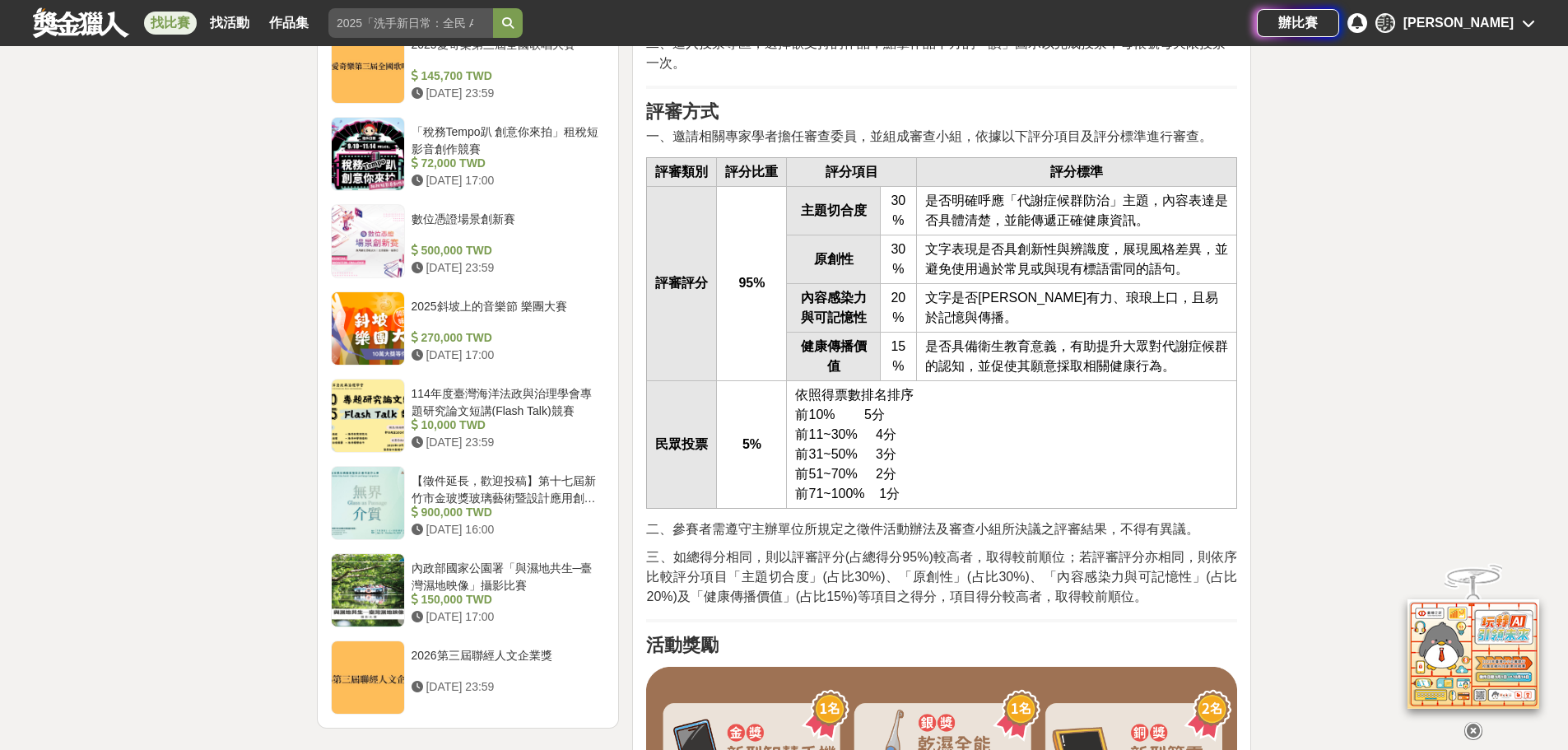
click at [1066, 227] on span "是否明確呼應「代謝症候群防治」主題，內容表達是否具體清楚，並能傳遞正確健康資訊。" at bounding box center [1077, 210] width 303 height 34
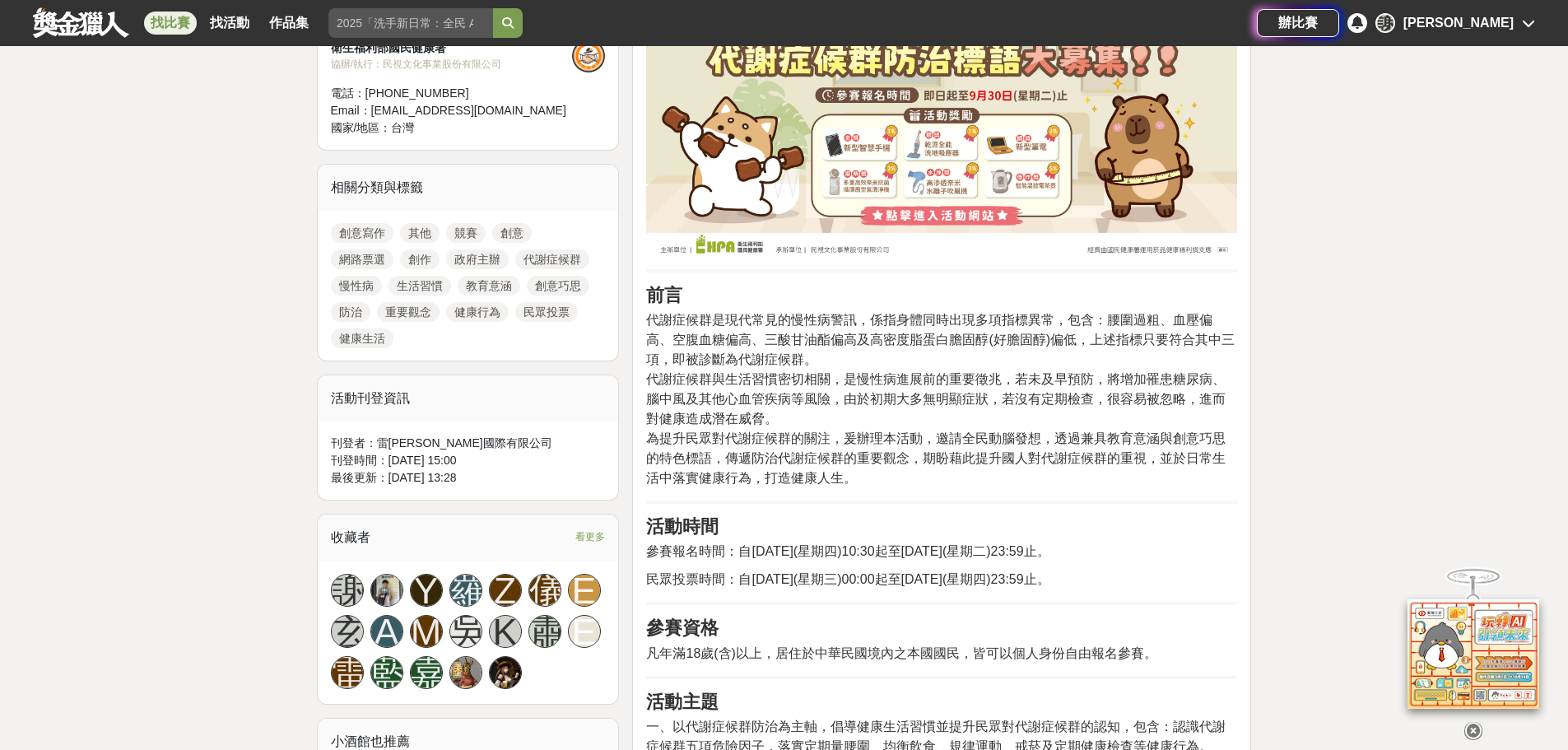
scroll to position [494, 0]
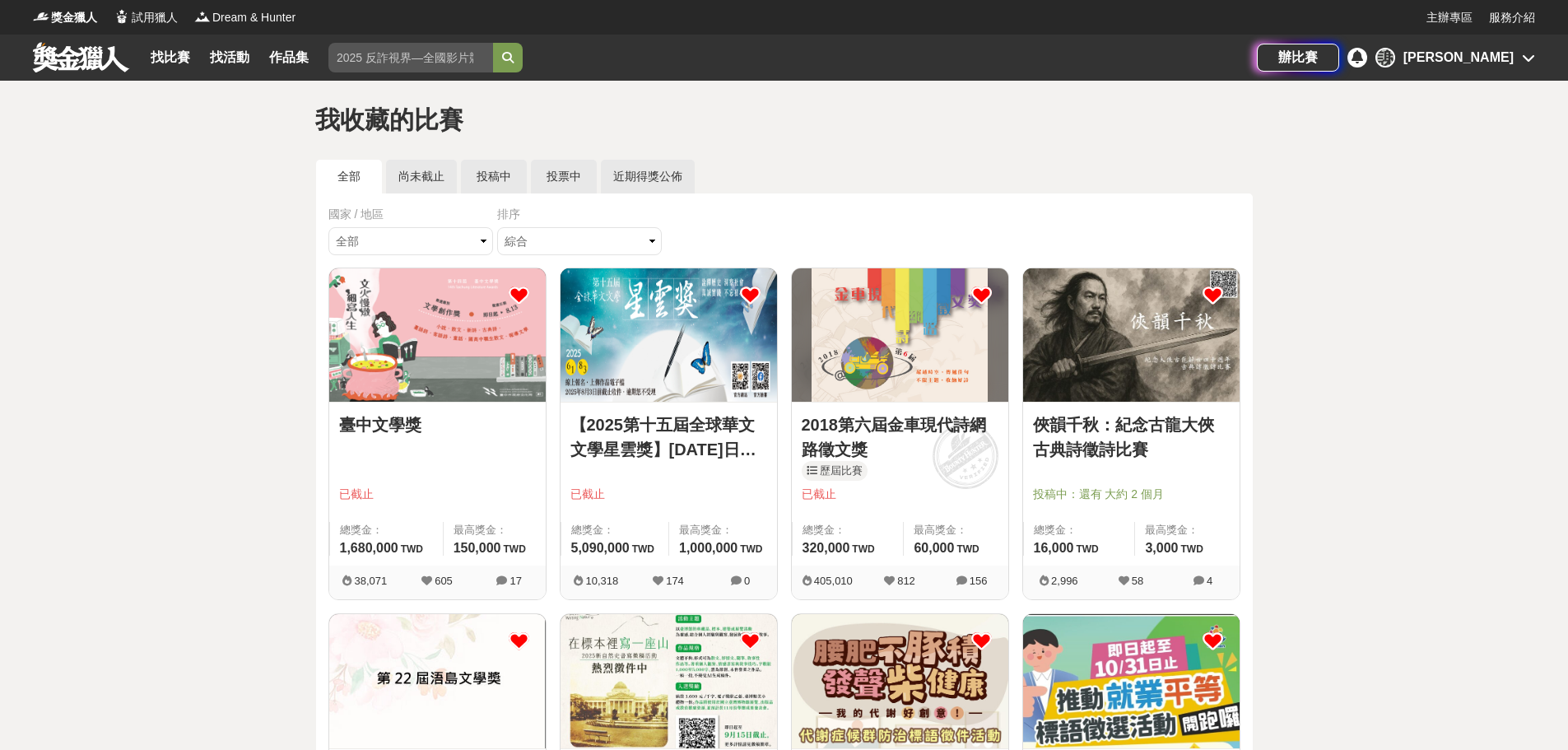
click at [1146, 431] on link "俠韻千秋：紀念古龍大俠古典詩徵詩比賽" at bounding box center [1131, 437] width 197 height 50
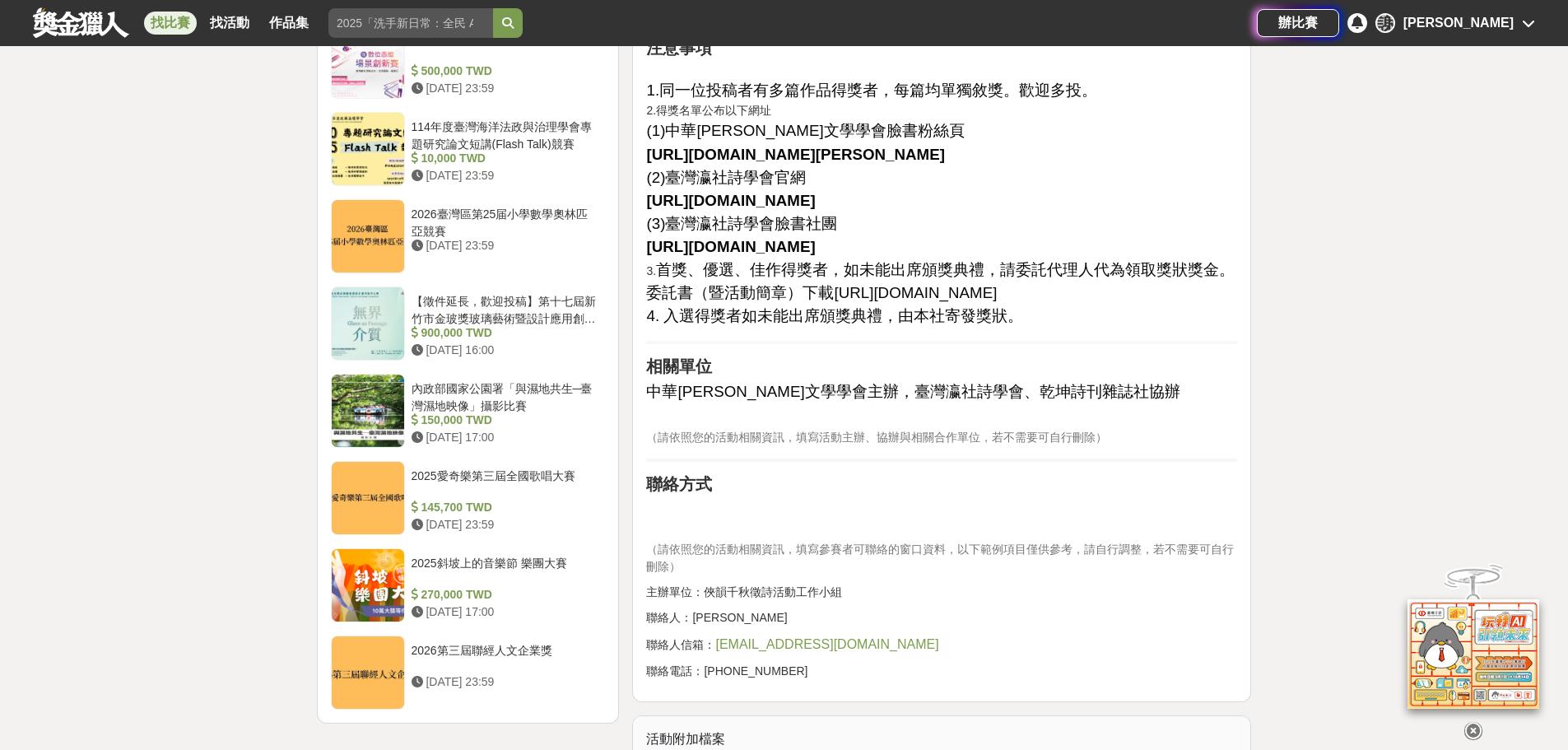
scroll to position [1811, 0]
